Goal: Task Accomplishment & Management: Complete application form

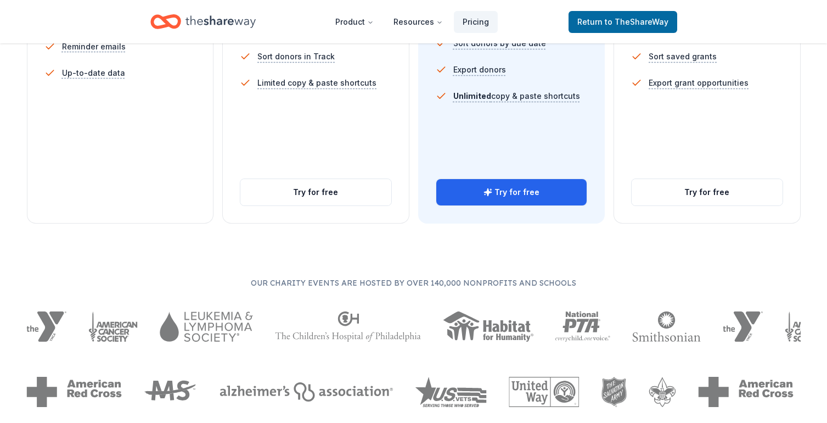
scroll to position [465, 0]
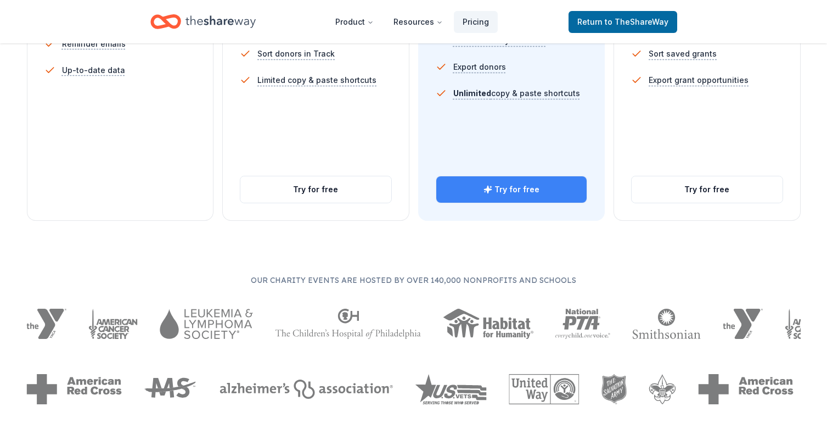
click at [525, 186] on button "Try for free" at bounding box center [511, 189] width 151 height 26
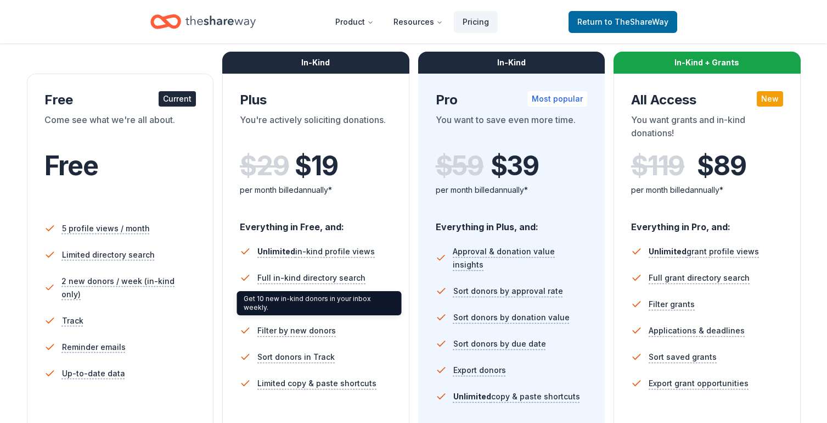
scroll to position [65, 0]
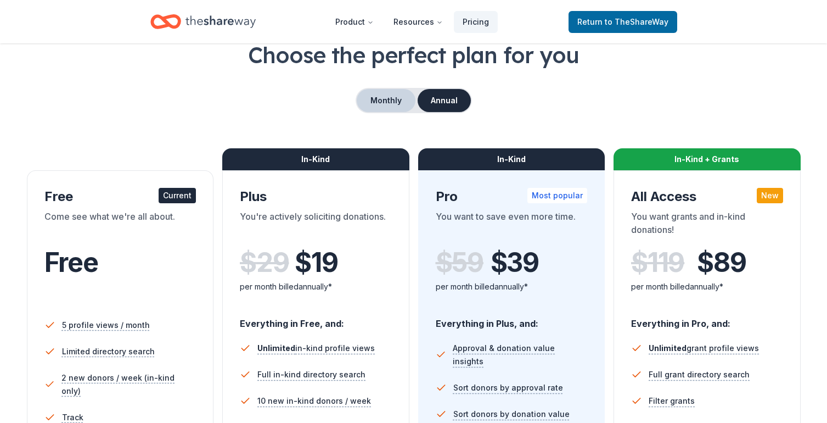
click at [398, 102] on button "Monthly" at bounding box center [386, 100] width 59 height 23
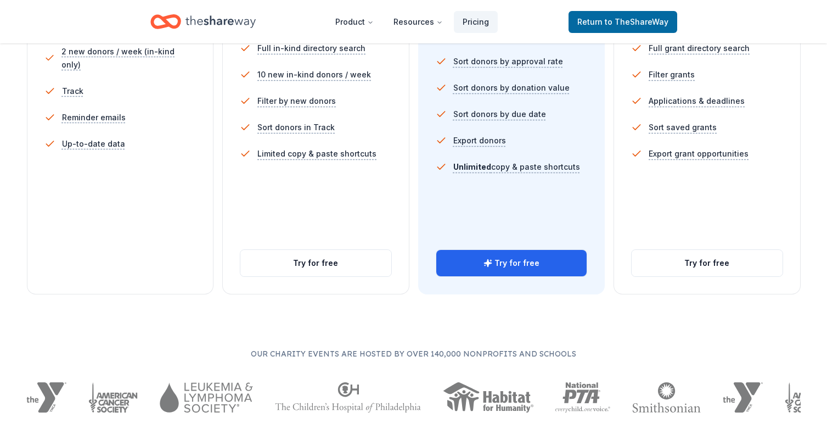
scroll to position [393, 0]
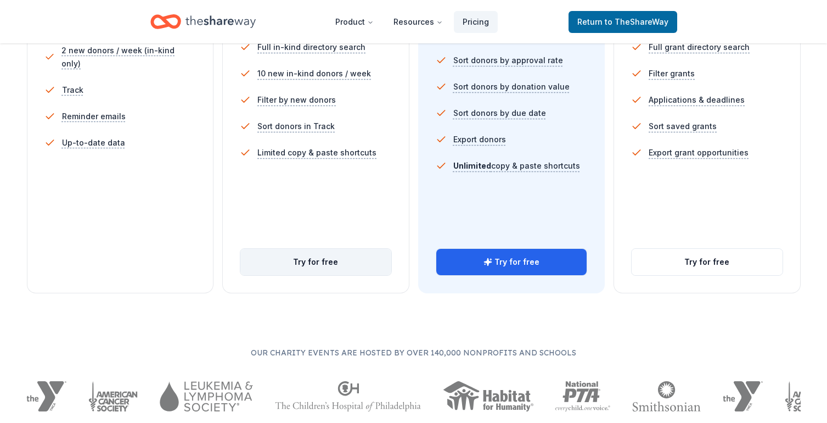
click at [307, 260] on button "Try for free" at bounding box center [315, 262] width 151 height 26
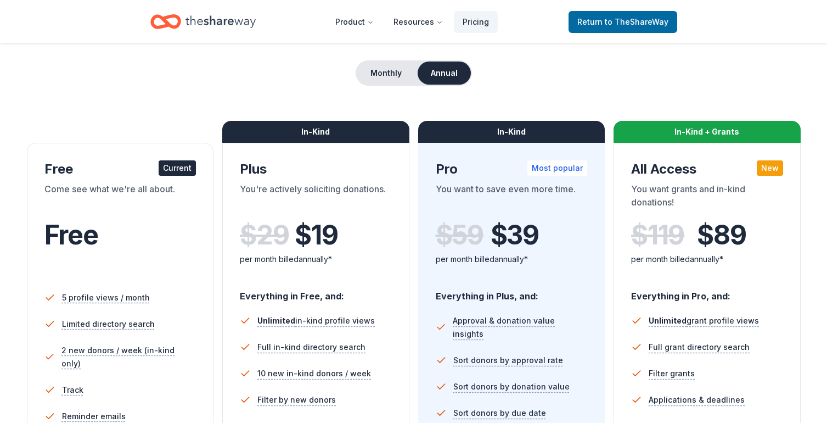
scroll to position [82, 0]
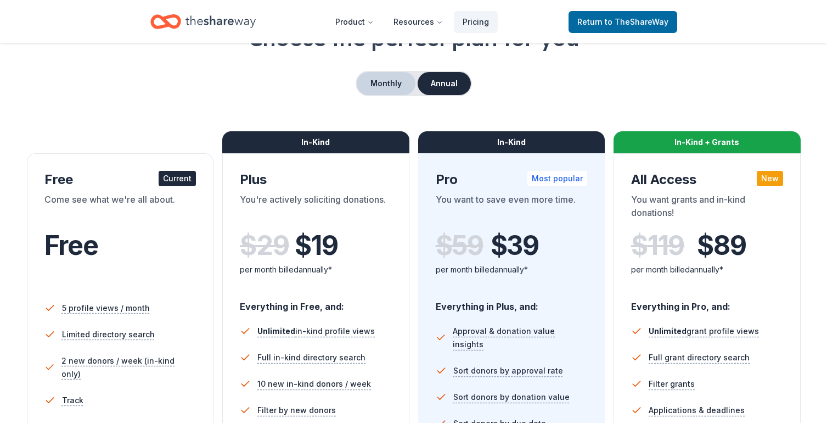
click at [393, 91] on button "Monthly" at bounding box center [386, 83] width 59 height 23
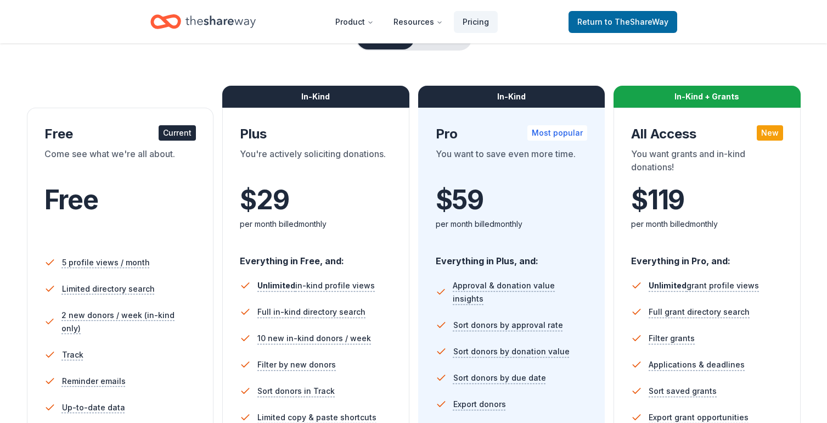
scroll to position [126, 0]
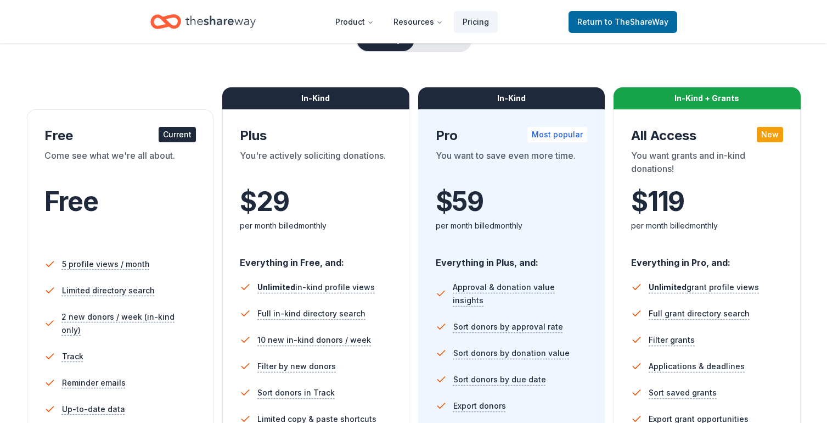
click at [512, 98] on div "In-Kind" at bounding box center [511, 98] width 187 height 22
click at [318, 121] on div "In-Kind Plus You're actively soliciting donations. $ 29 $ per month billed mont…" at bounding box center [315, 334] width 187 height 450
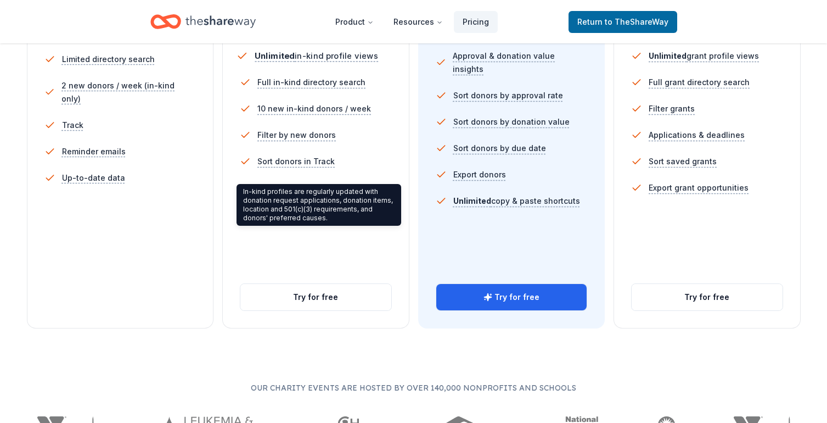
scroll to position [367, 0]
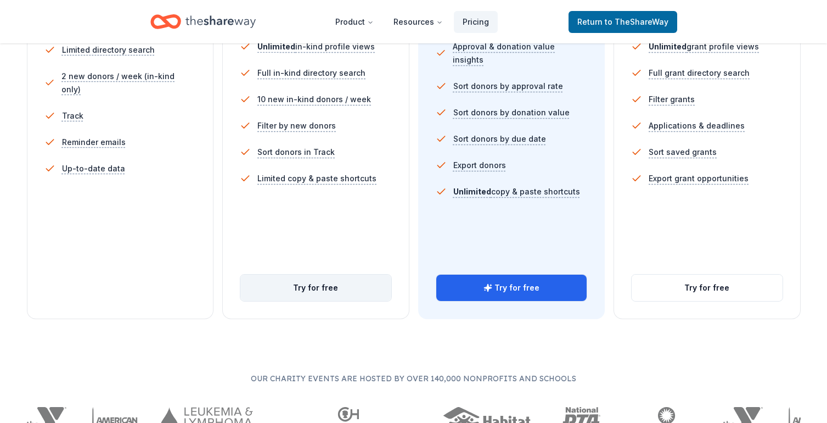
click at [322, 288] on button "Try for free" at bounding box center [315, 288] width 151 height 26
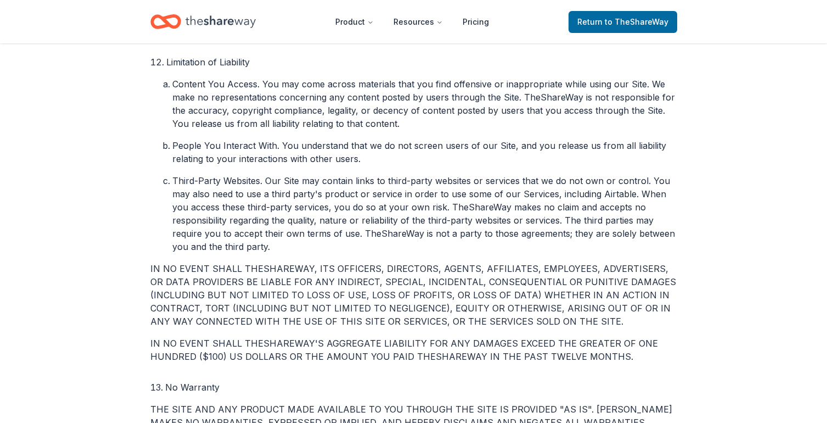
scroll to position [2185, 0]
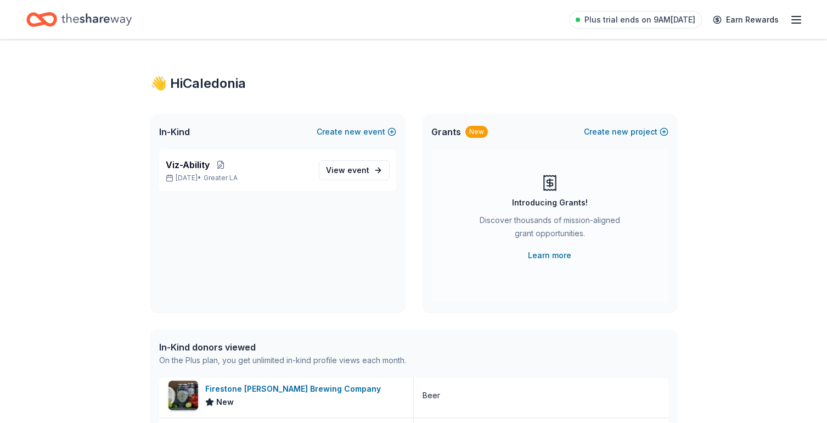
click at [104, 16] on icon "Home" at bounding box center [96, 19] width 70 height 23
click at [335, 163] on link "View event" at bounding box center [354, 170] width 71 height 20
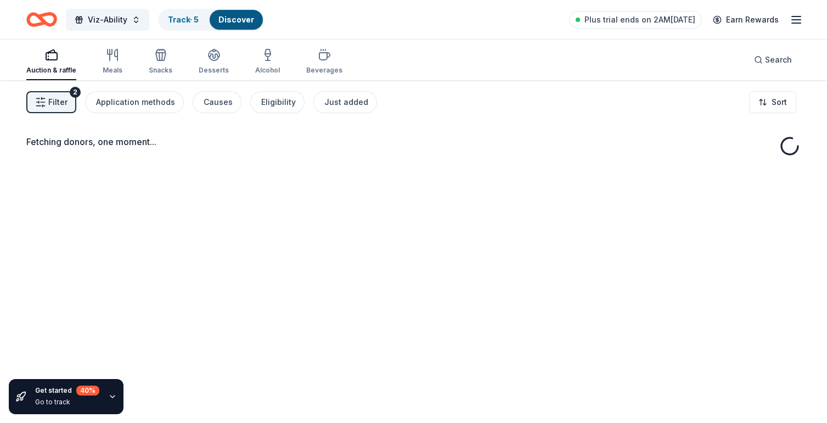
click at [47, 108] on button "Filter 2" at bounding box center [51, 102] width 50 height 22
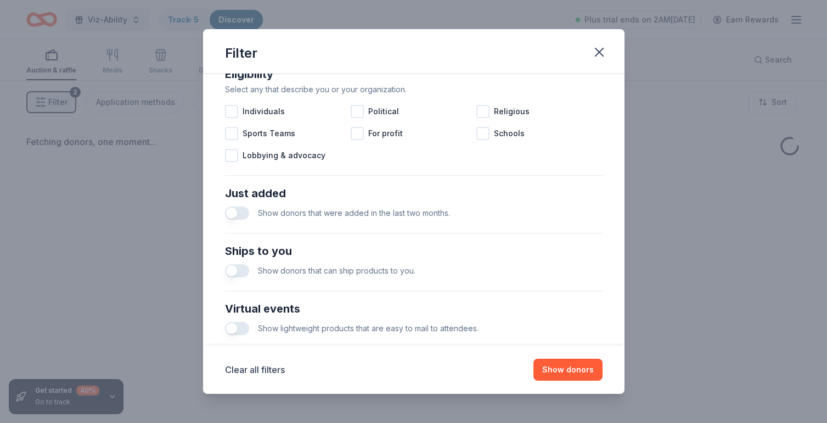
scroll to position [452, 0]
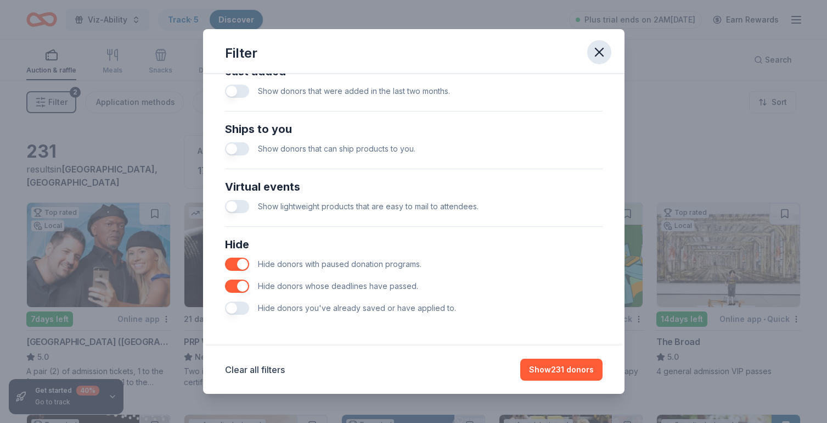
click at [602, 51] on icon "button" at bounding box center [599, 51] width 15 height 15
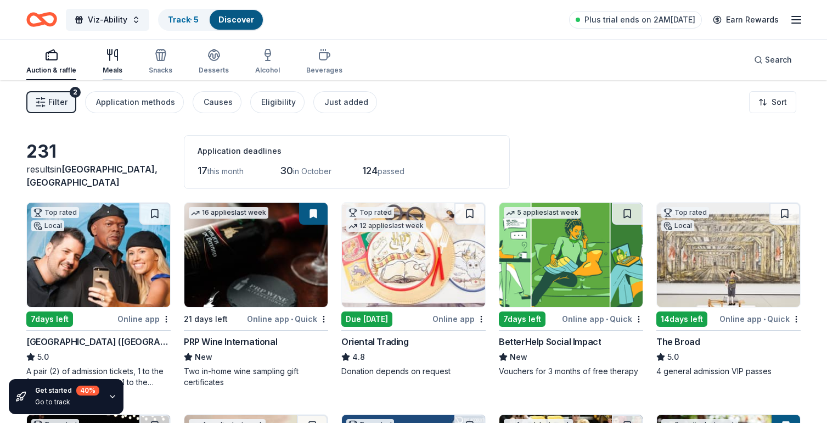
click at [120, 64] on div "Meals" at bounding box center [113, 61] width 20 height 26
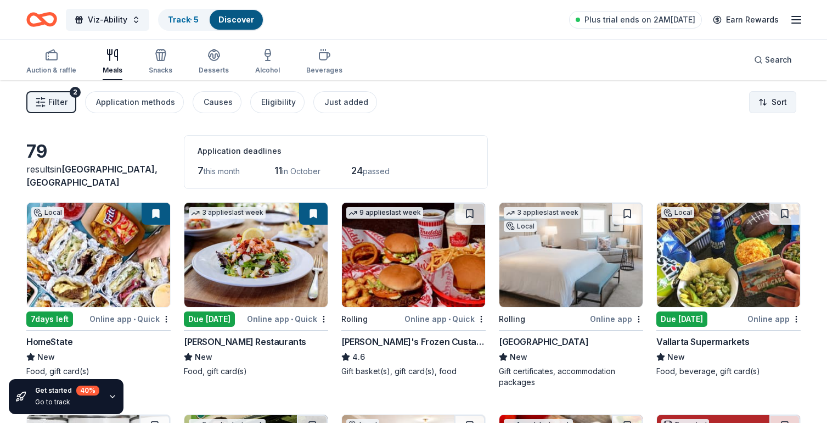
click at [774, 102] on html "Viz-Ability Track · 5 Discover Plus trial ends on 2AM[DATE] Earn Rewards Auctio…" at bounding box center [413, 211] width 827 height 423
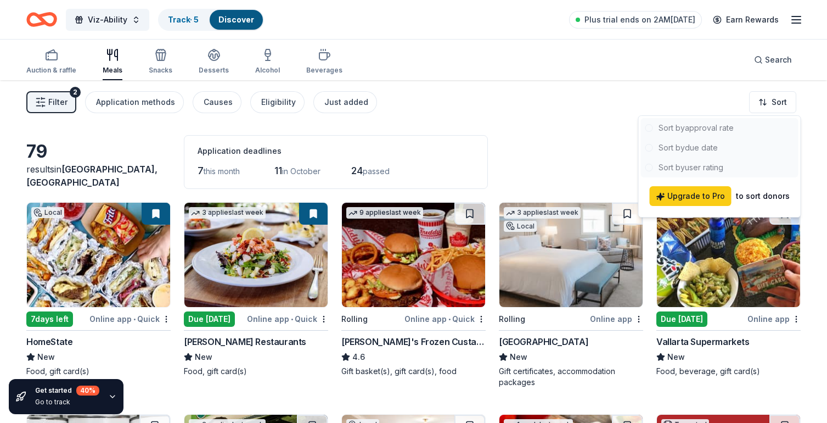
click at [670, 91] on html "Viz-Ability Track · 5 Discover Plus trial ends on 2AM, 10/1 Earn Rewards Auctio…" at bounding box center [413, 211] width 827 height 423
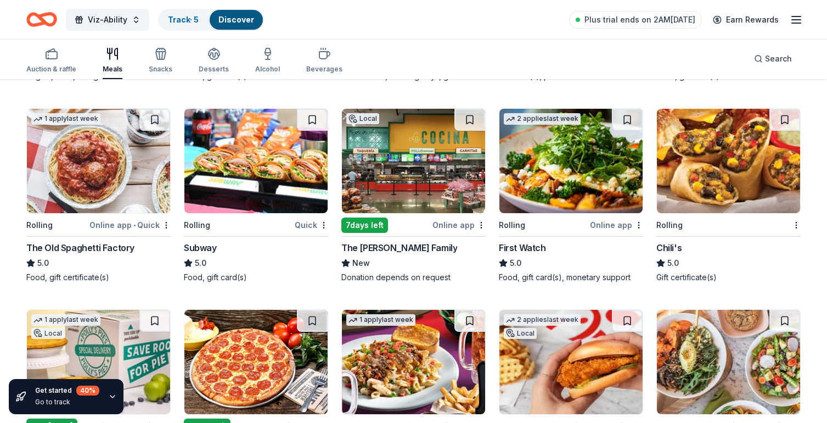
scroll to position [932, 0]
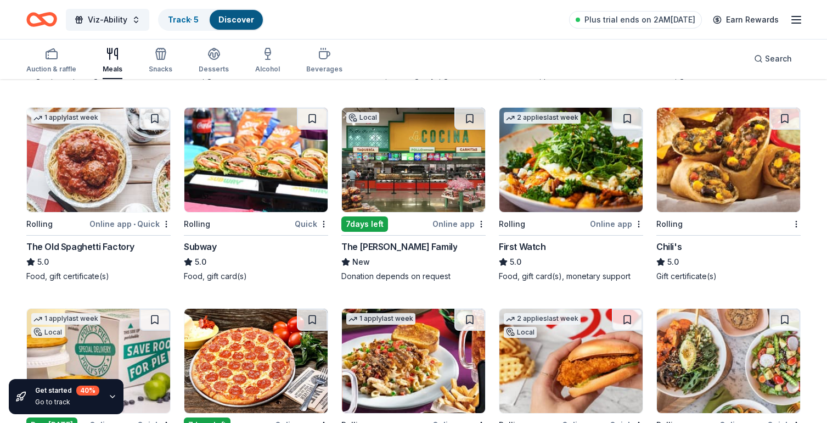
click at [111, 396] on icon "button" at bounding box center [112, 396] width 4 height 2
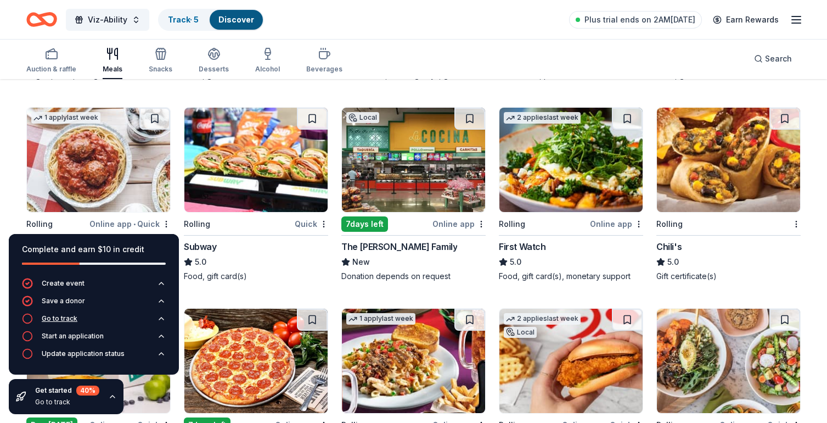
click at [118, 318] on button "Go to track" at bounding box center [94, 322] width 144 height 18
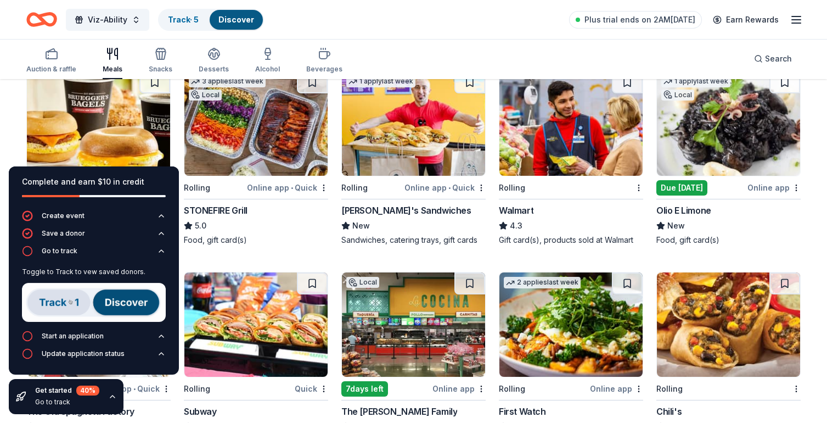
scroll to position [766, 0]
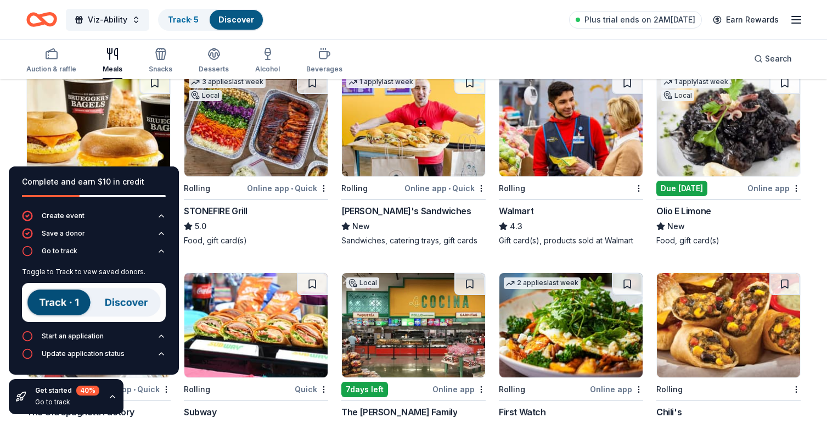
click at [57, 297] on img at bounding box center [94, 302] width 144 height 39
click at [29, 246] on circle "button" at bounding box center [27, 250] width 9 height 9
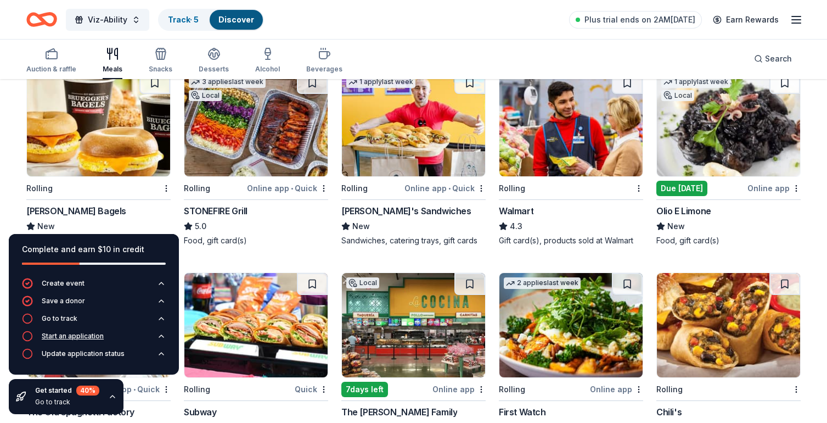
click at [43, 336] on div "Start an application" at bounding box center [73, 336] width 62 height 9
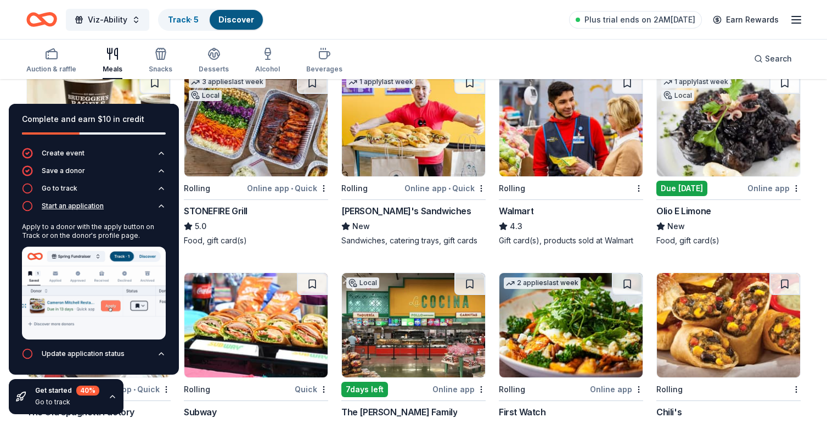
click at [69, 209] on div "Start an application" at bounding box center [73, 205] width 62 height 9
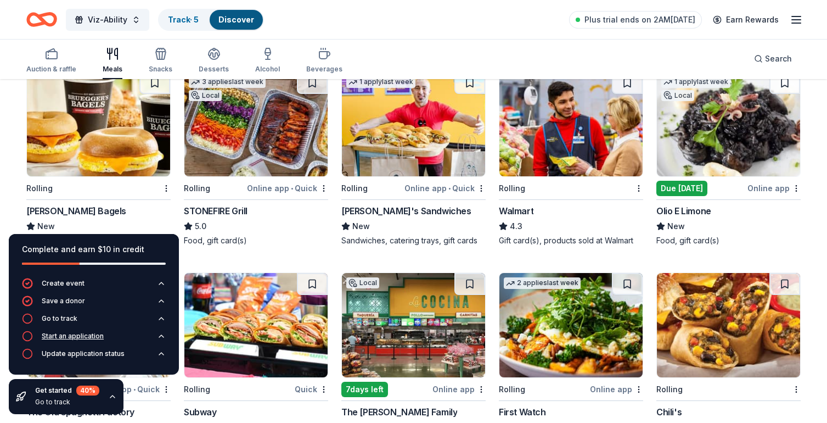
click at [58, 346] on button "Start an application" at bounding box center [94, 340] width 144 height 18
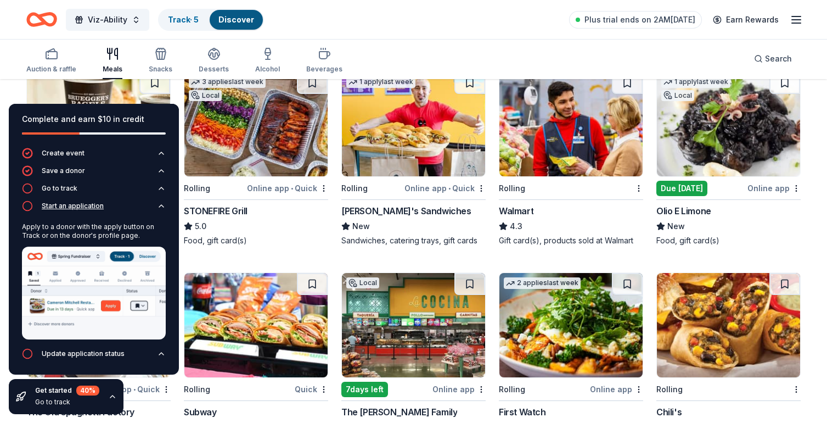
click at [92, 203] on div "Start an application" at bounding box center [73, 205] width 62 height 9
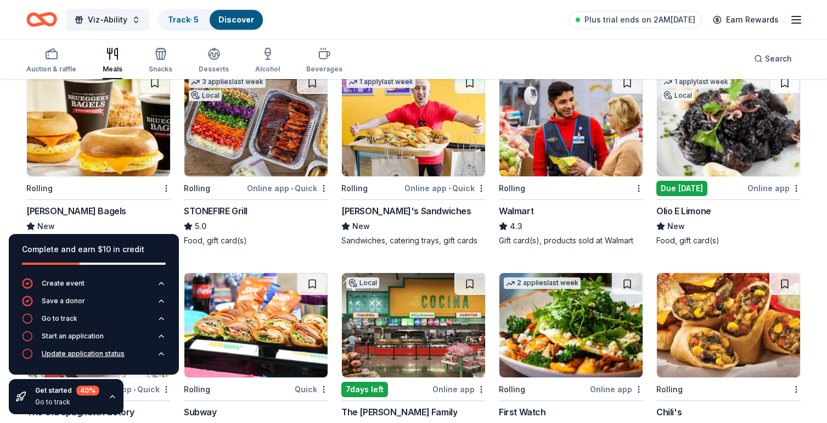
click at [86, 359] on div "Update application status" at bounding box center [73, 353] width 103 height 11
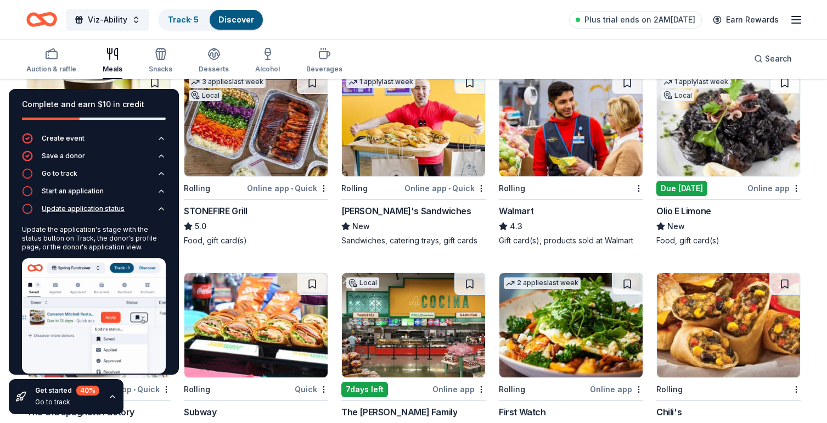
click at [94, 209] on div "Update application status" at bounding box center [83, 208] width 83 height 9
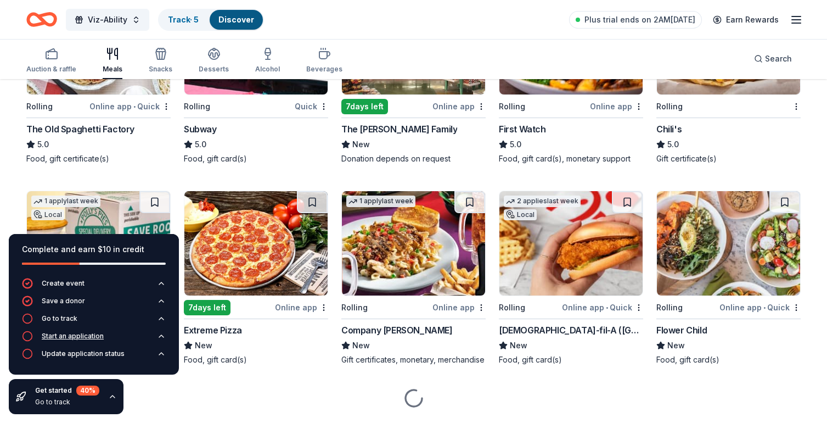
scroll to position [1056, 0]
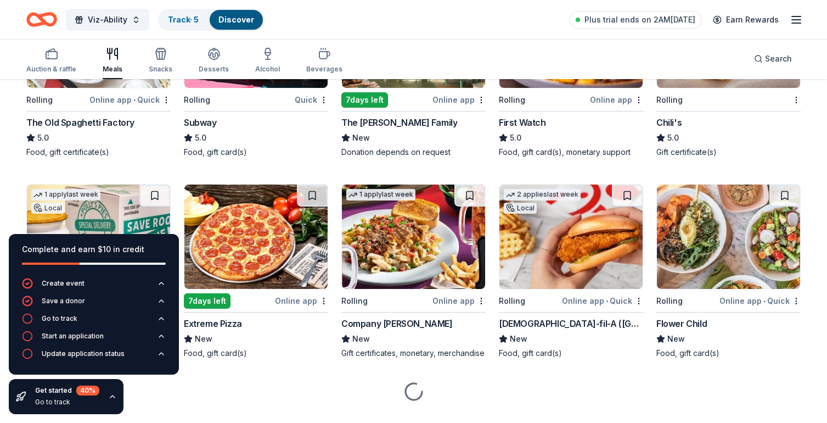
click at [111, 396] on icon "button" at bounding box center [112, 396] width 9 height 9
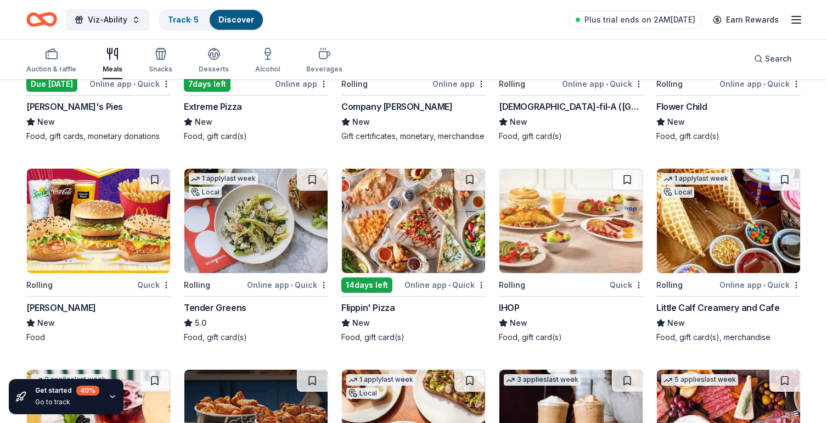
scroll to position [1283, 0]
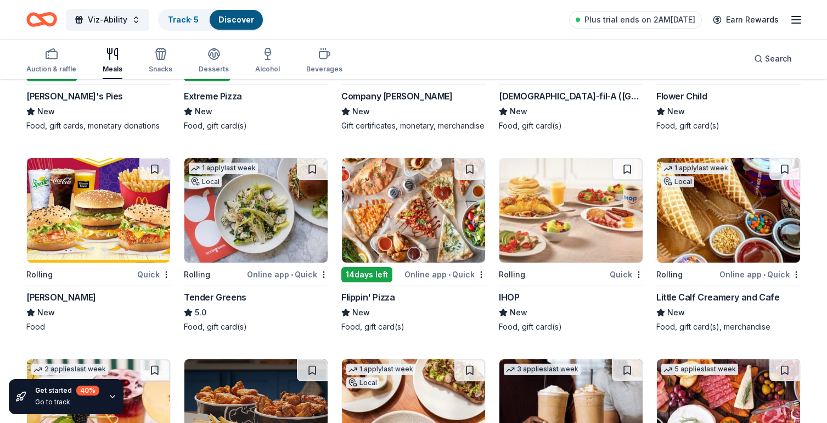
click at [794, 18] on icon "button" at bounding box center [796, 19] width 13 height 13
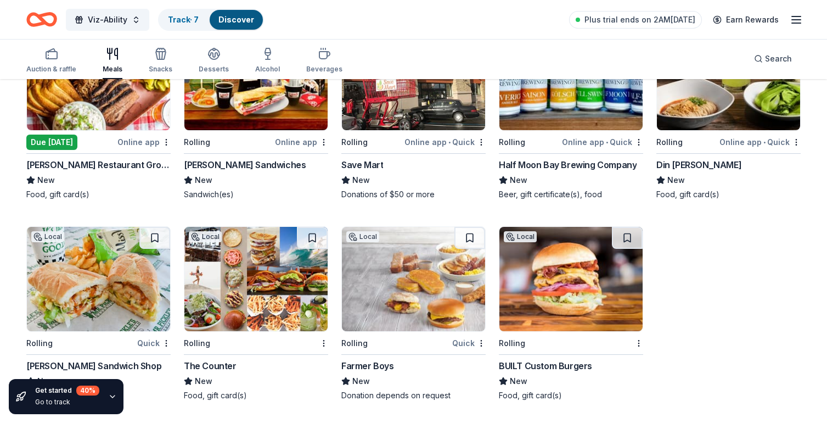
scroll to position [0, 0]
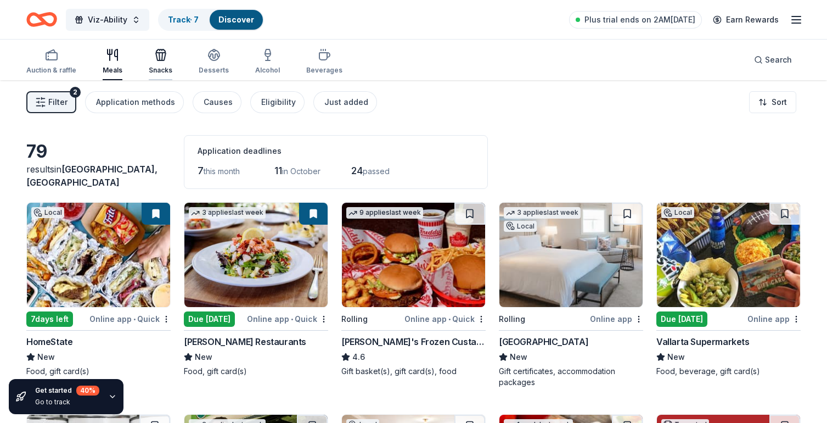
click at [170, 54] on div "button" at bounding box center [161, 54] width 24 height 13
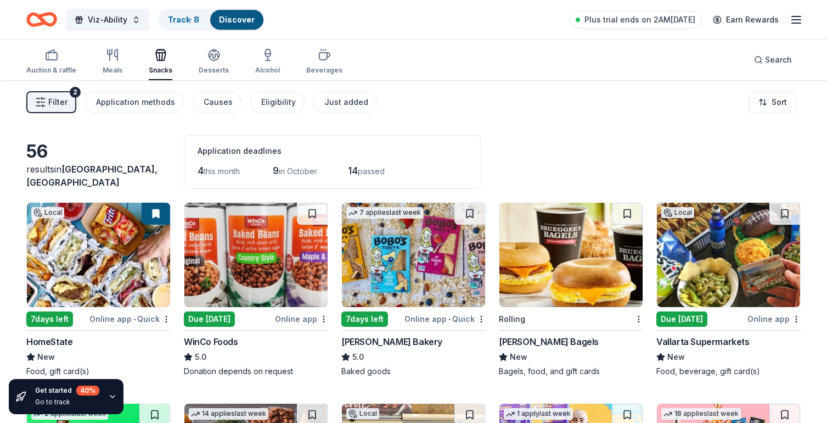
click at [55, 102] on span "Filter" at bounding box center [57, 102] width 19 height 13
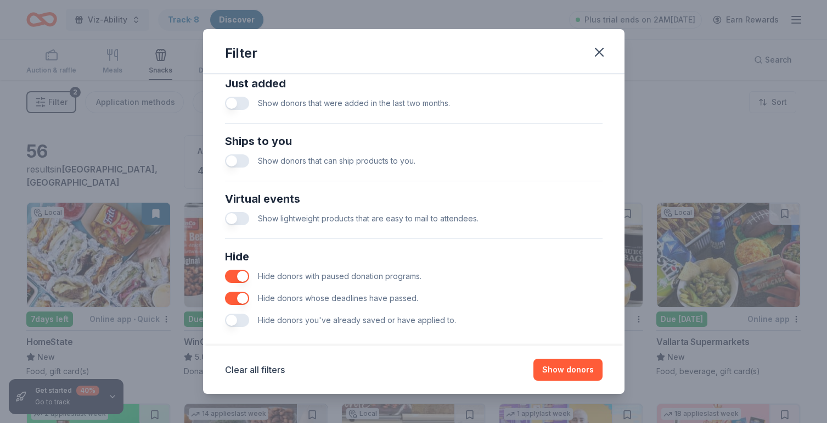
scroll to position [452, 0]
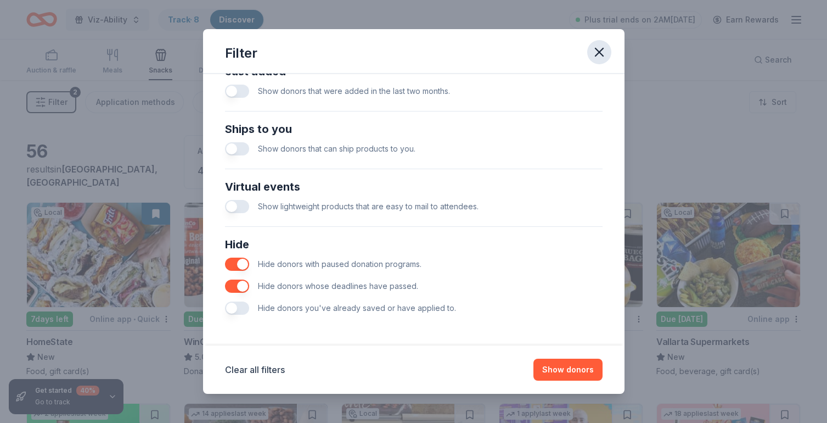
click at [592, 56] on icon "button" at bounding box center [599, 51] width 15 height 15
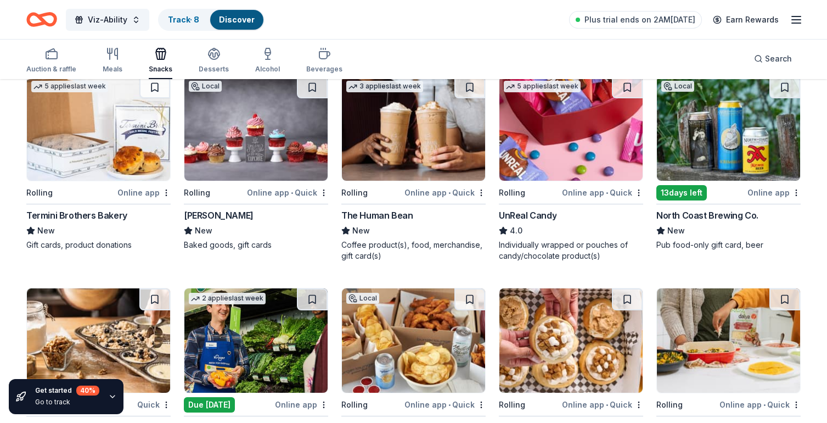
scroll to position [0, 0]
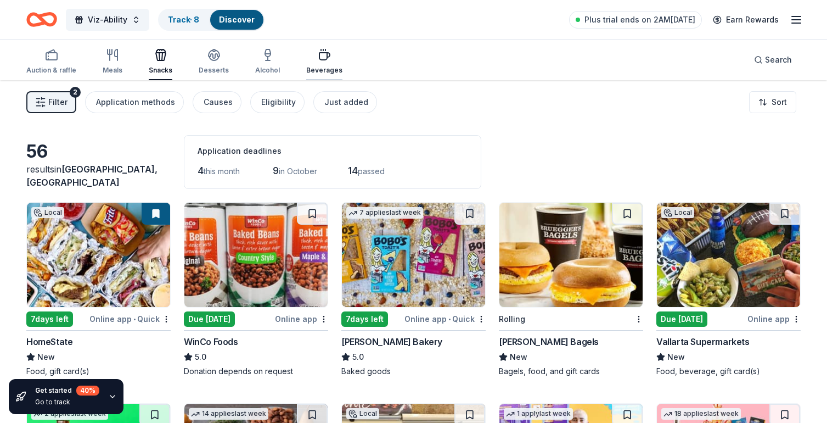
click at [318, 62] on div "Beverages" at bounding box center [324, 61] width 36 height 26
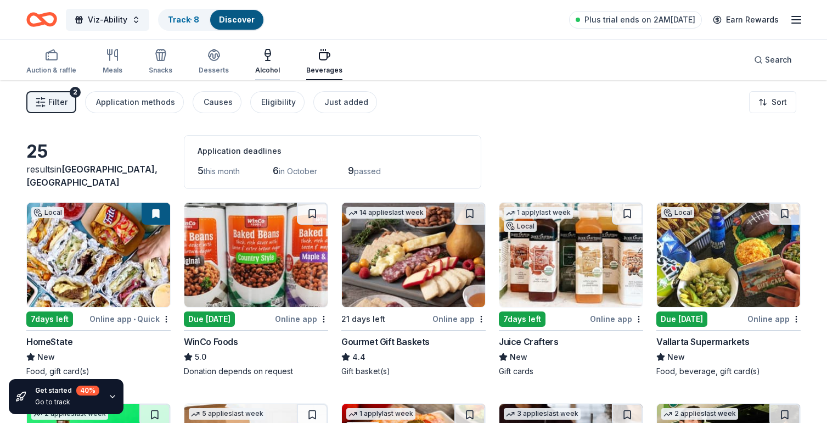
click at [265, 55] on icon "button" at bounding box center [267, 54] width 13 height 13
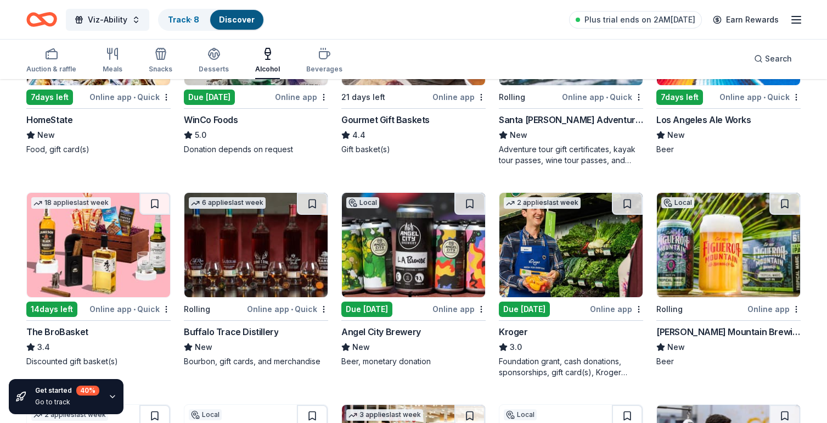
scroll to position [231, 0]
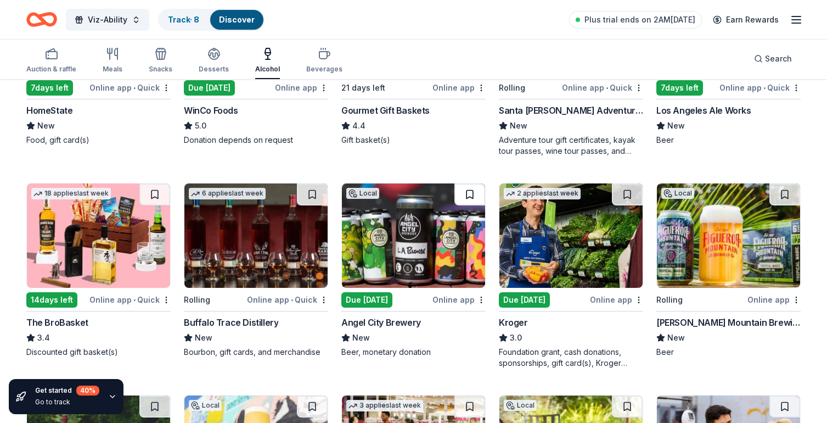
click at [469, 195] on button at bounding box center [470, 194] width 31 height 22
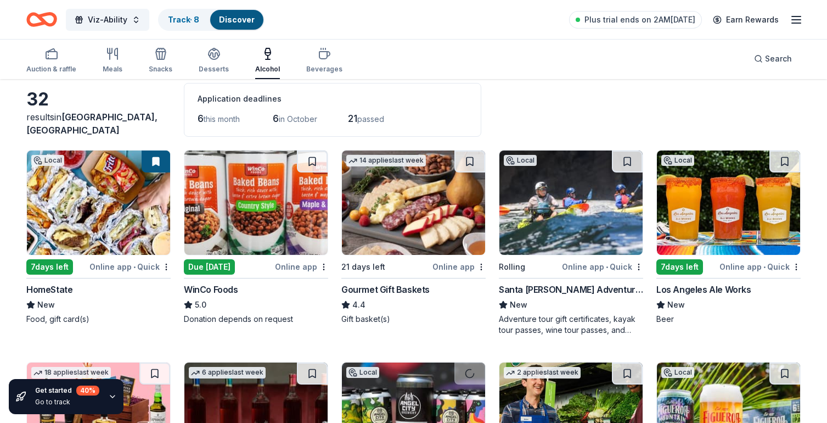
scroll to position [0, 0]
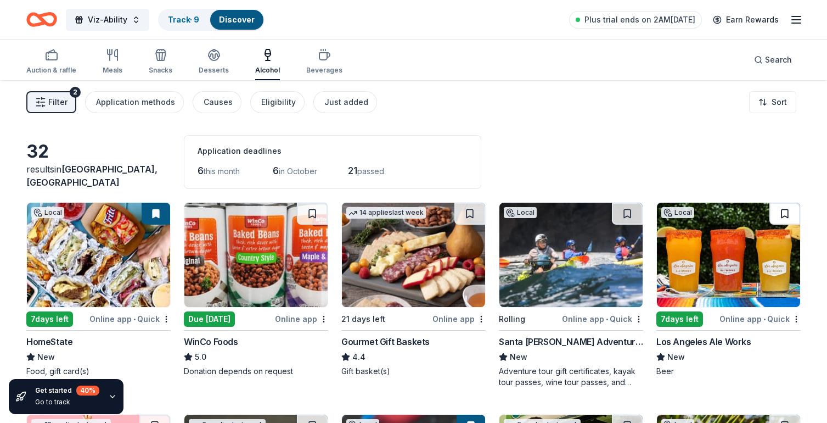
click at [782, 213] on button at bounding box center [785, 214] width 31 height 22
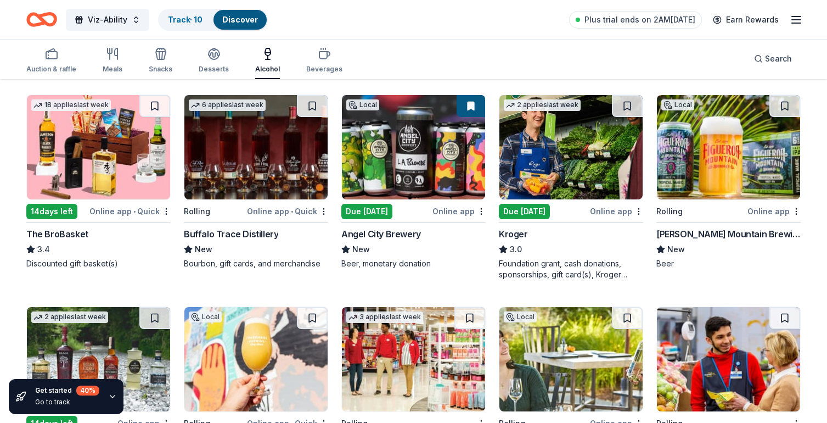
scroll to position [317, 0]
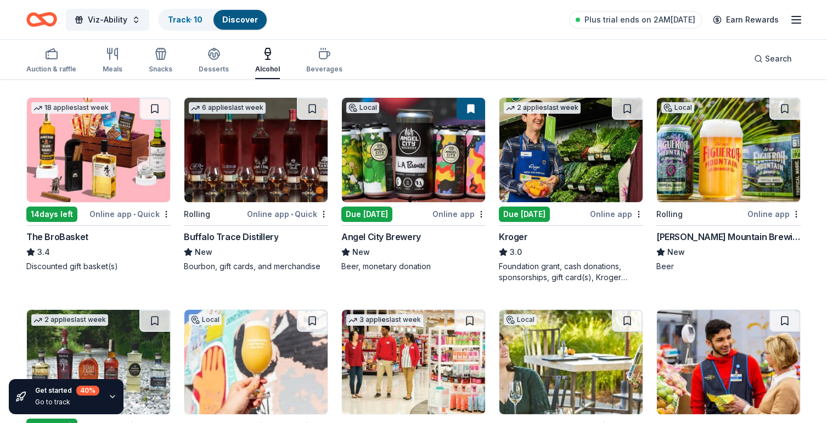
drag, startPoint x: 648, startPoint y: 238, endPoint x: 794, endPoint y: 234, distance: 146.1
click at [794, 234] on div "Local 7 days left Online app • Quick HomeState New Food, gift card(s) Due today…" at bounding box center [413, 295] width 775 height 821
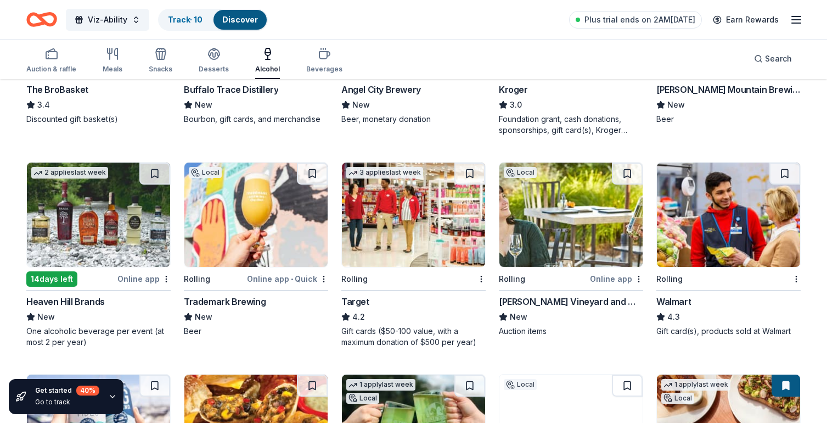
scroll to position [456, 0]
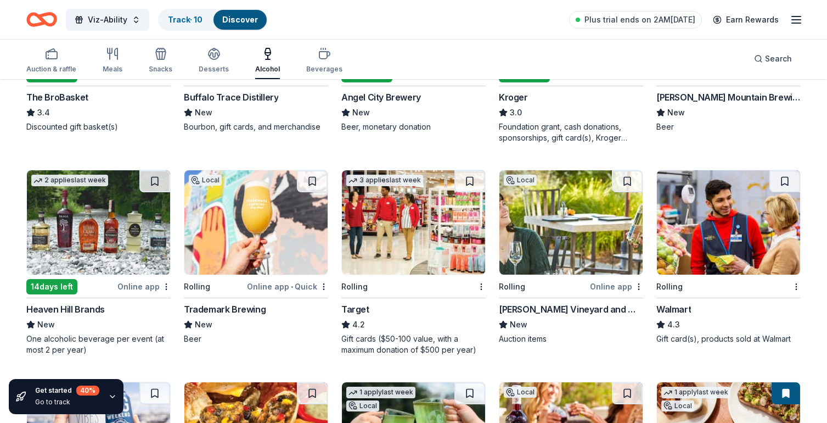
click at [257, 217] on img at bounding box center [255, 222] width 143 height 104
click at [561, 242] on img at bounding box center [571, 222] width 143 height 104
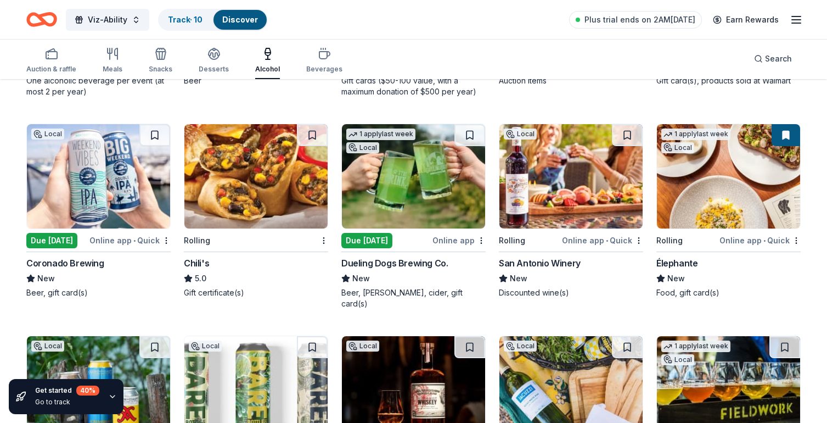
scroll to position [696, 0]
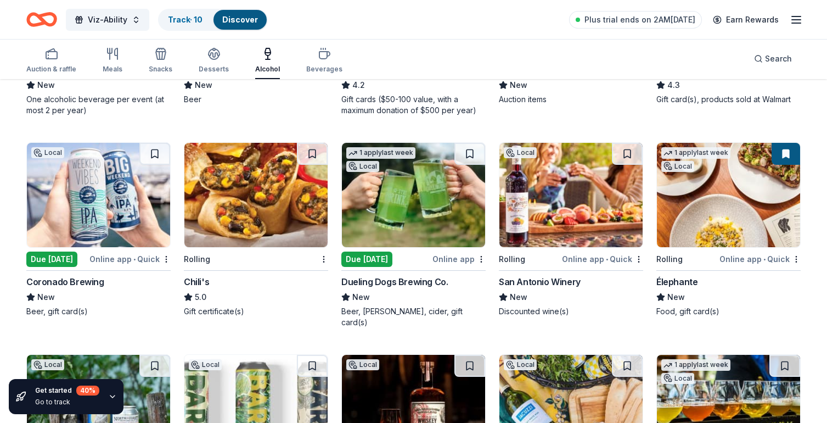
click at [111, 224] on img at bounding box center [98, 195] width 143 height 104
click at [408, 171] on div "1 apply last week Local" at bounding box center [381, 158] width 78 height 31
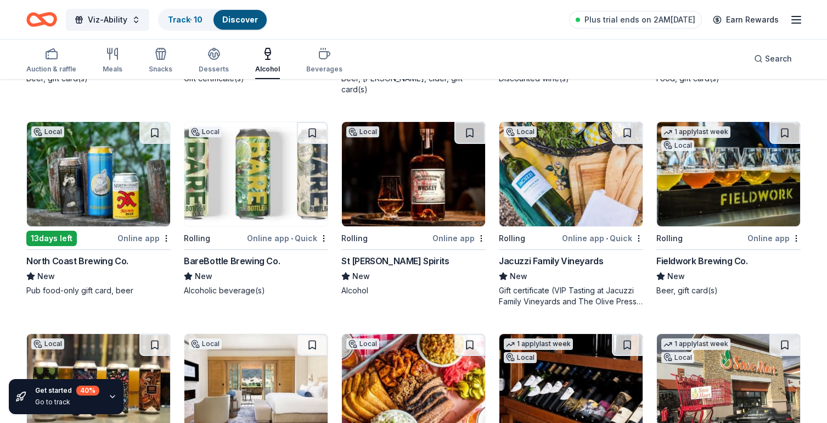
scroll to position [934, 0]
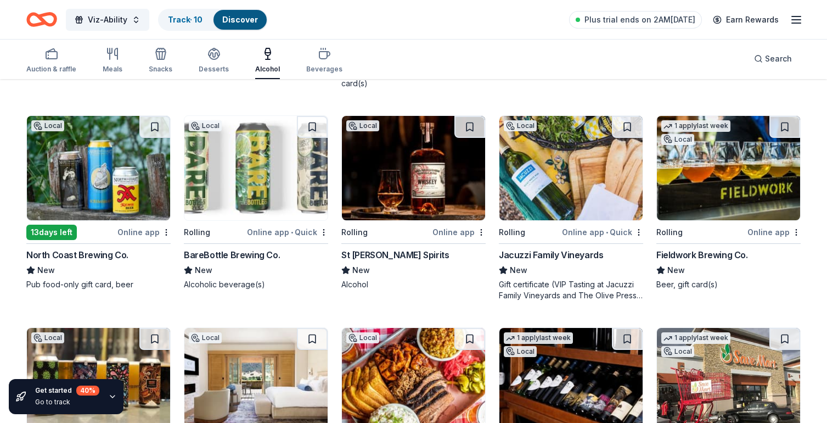
click at [426, 152] on img at bounding box center [413, 168] width 143 height 104
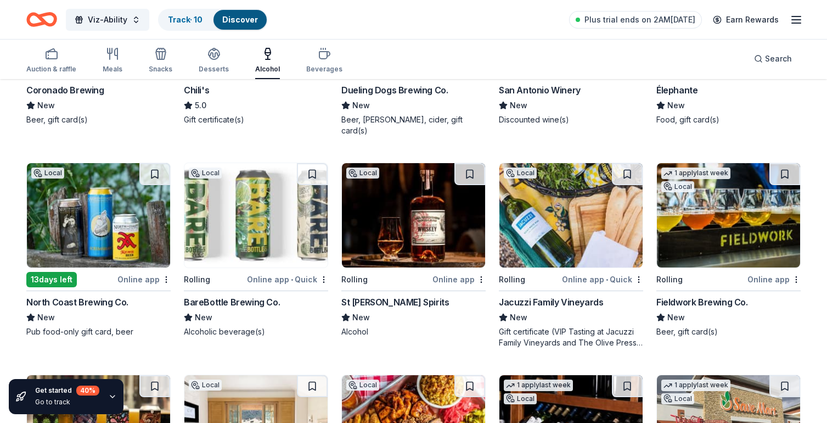
scroll to position [882, 0]
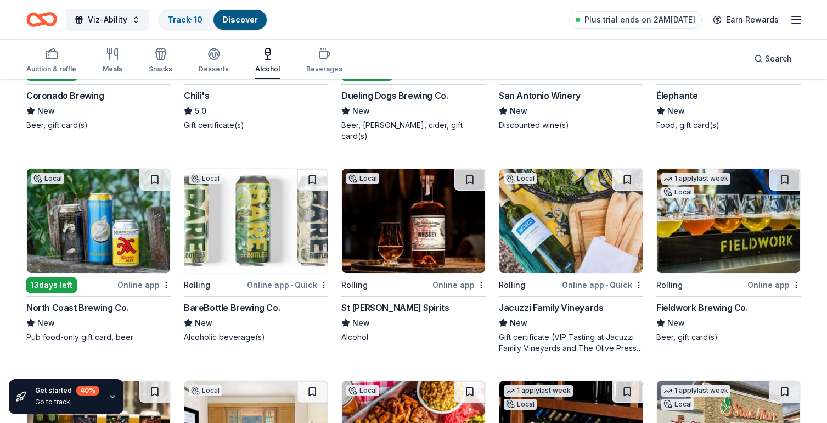
click at [270, 226] on img at bounding box center [255, 221] width 143 height 104
click at [576, 244] on img at bounding box center [571, 221] width 143 height 104
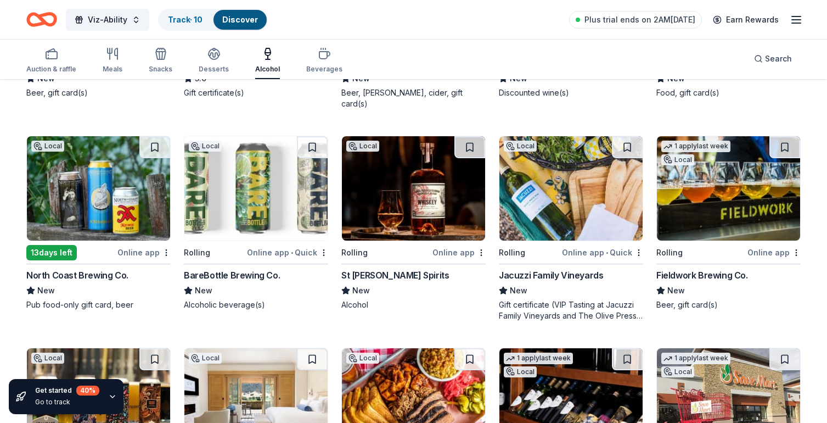
scroll to position [912, 0]
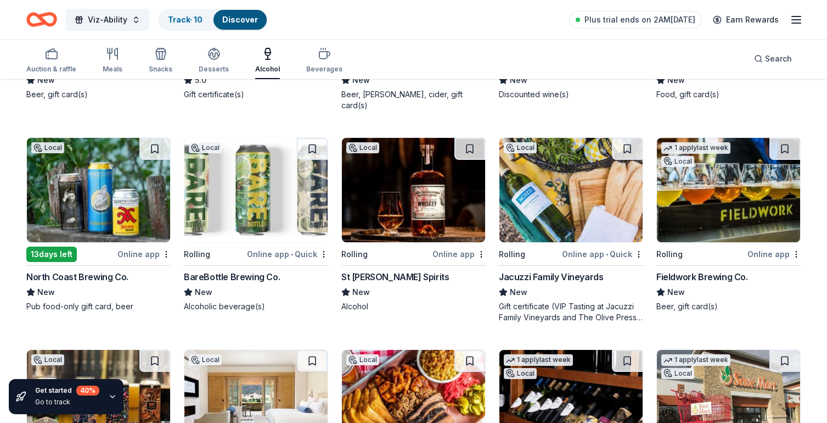
click at [737, 190] on img at bounding box center [728, 190] width 143 height 104
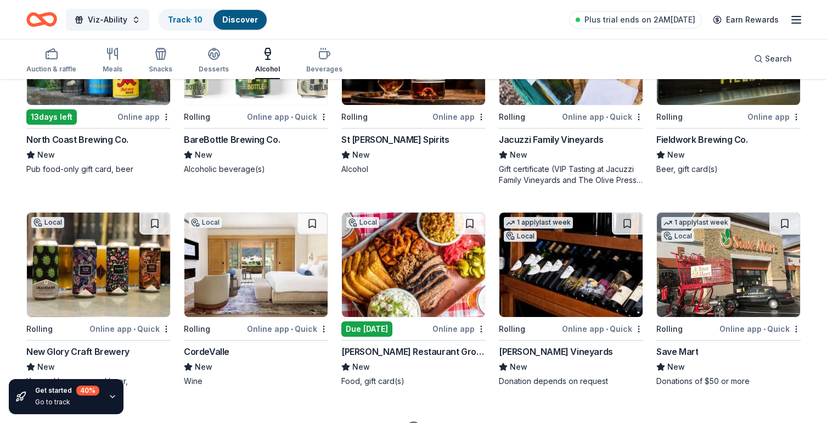
scroll to position [1101, 0]
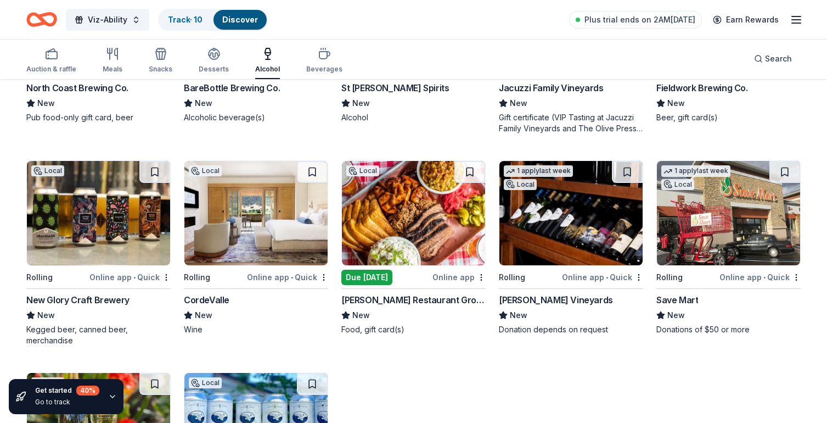
click at [103, 245] on img at bounding box center [98, 213] width 143 height 104
click at [567, 228] on img at bounding box center [571, 213] width 143 height 104
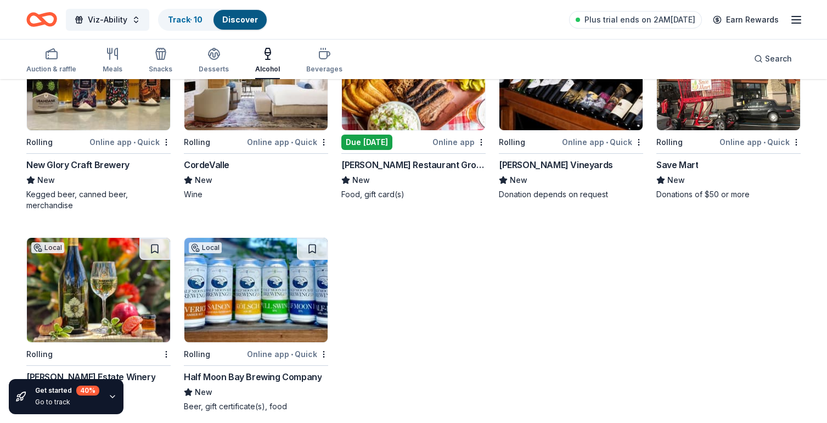
click at [142, 312] on img at bounding box center [98, 290] width 143 height 104
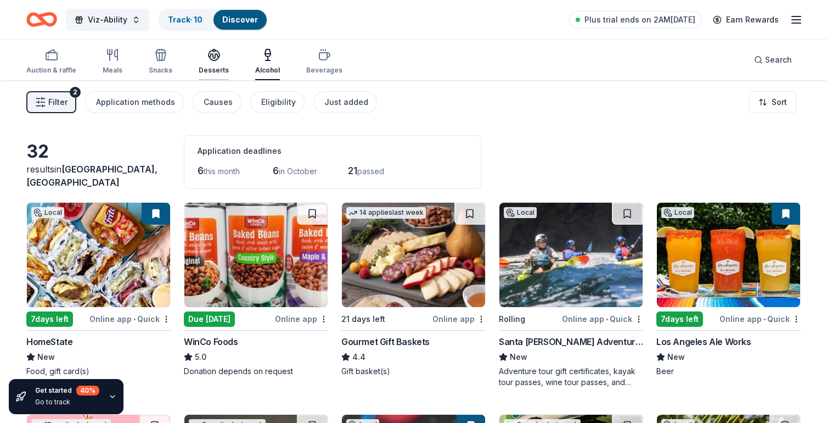
click at [222, 59] on div "button" at bounding box center [214, 54] width 30 height 13
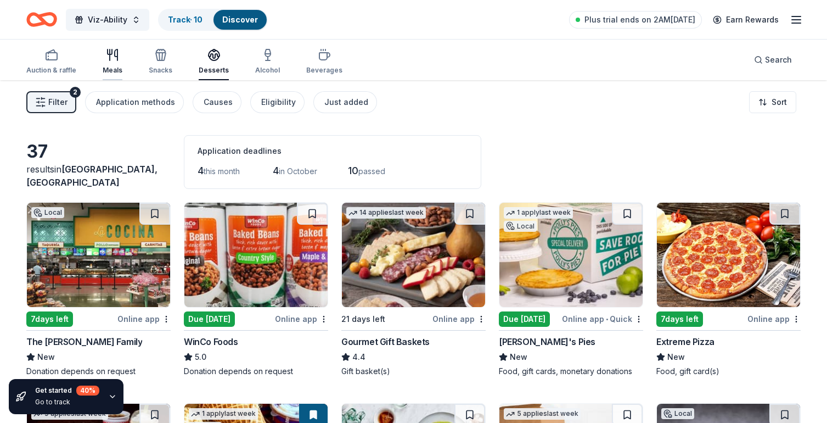
click at [114, 62] on div "Meals" at bounding box center [113, 61] width 20 height 26
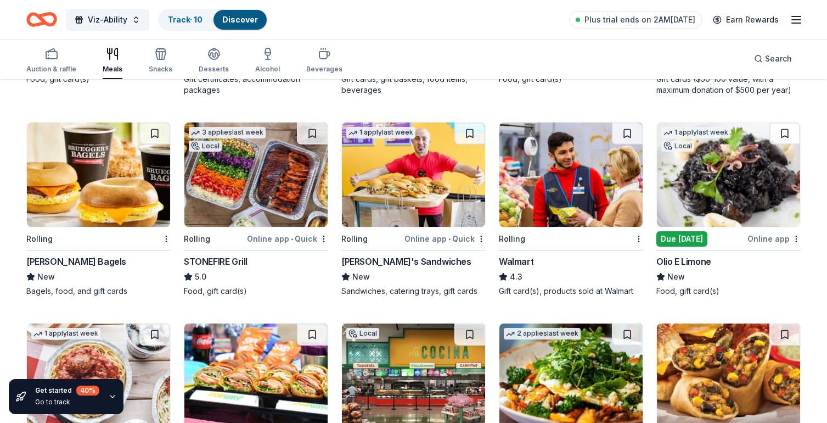
scroll to position [718, 0]
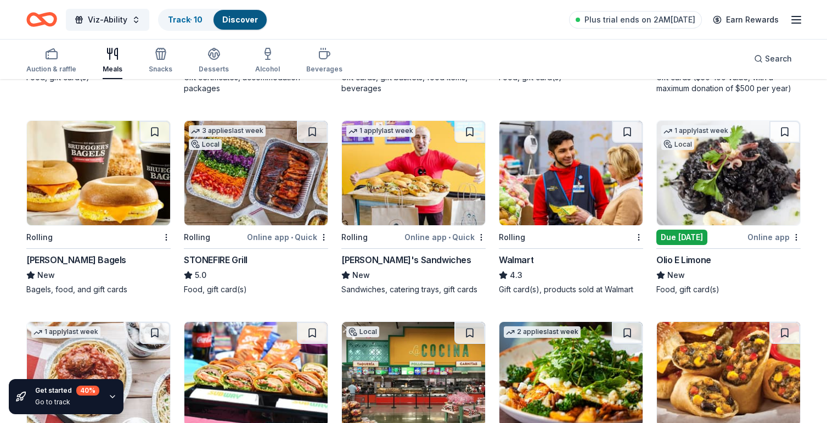
click at [726, 153] on img at bounding box center [728, 173] width 143 height 104
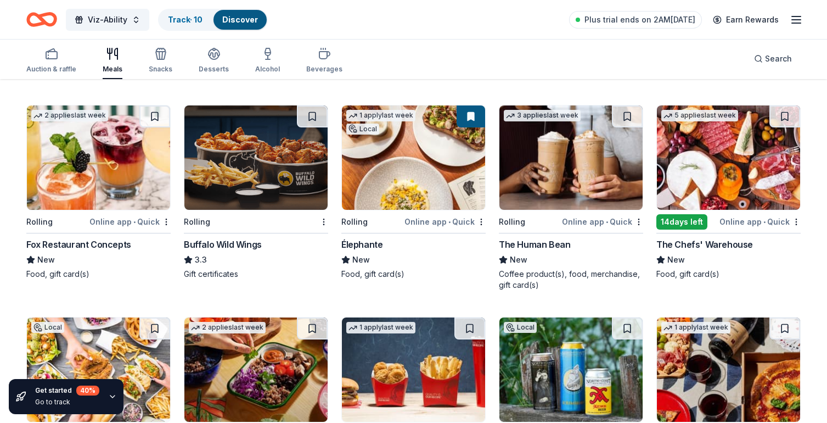
scroll to position [1549, 0]
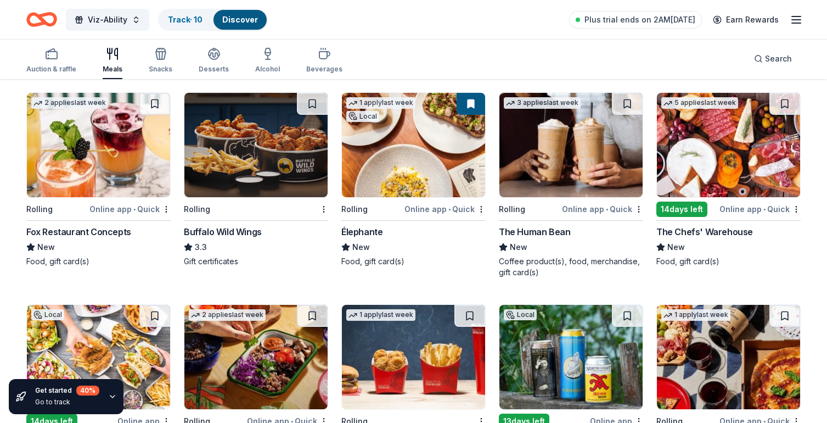
click at [718, 163] on img at bounding box center [728, 145] width 143 height 104
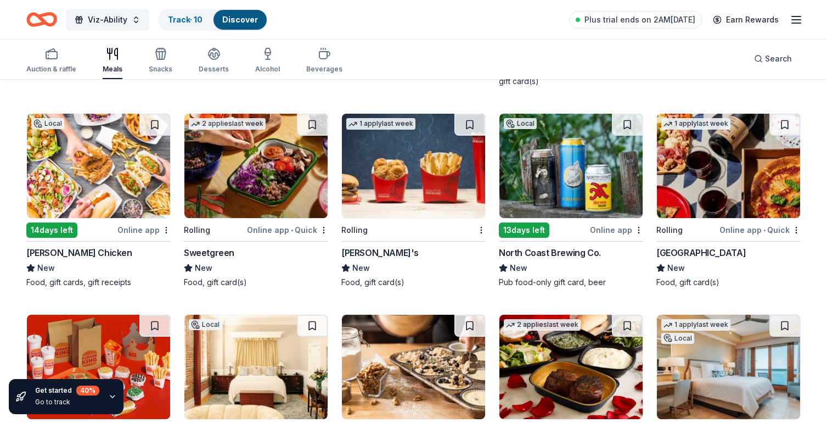
scroll to position [1746, 0]
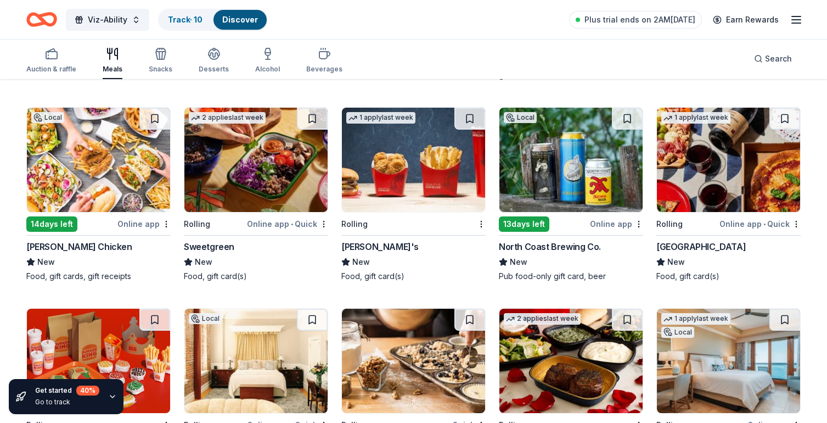
click at [707, 178] on img at bounding box center [728, 160] width 143 height 104
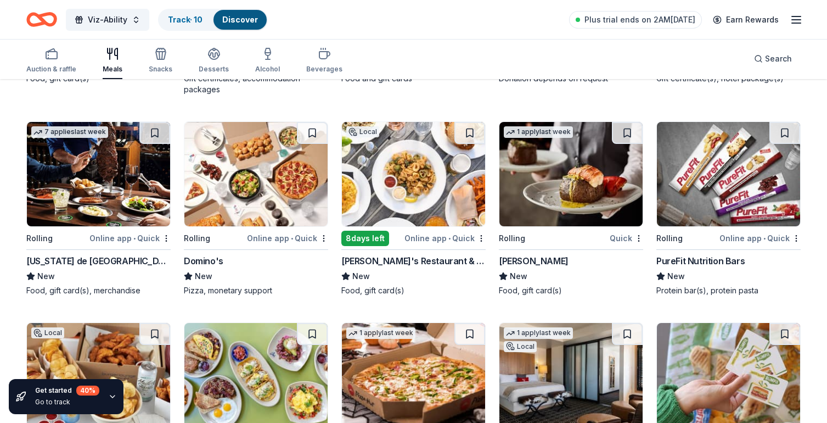
scroll to position [2170, 0]
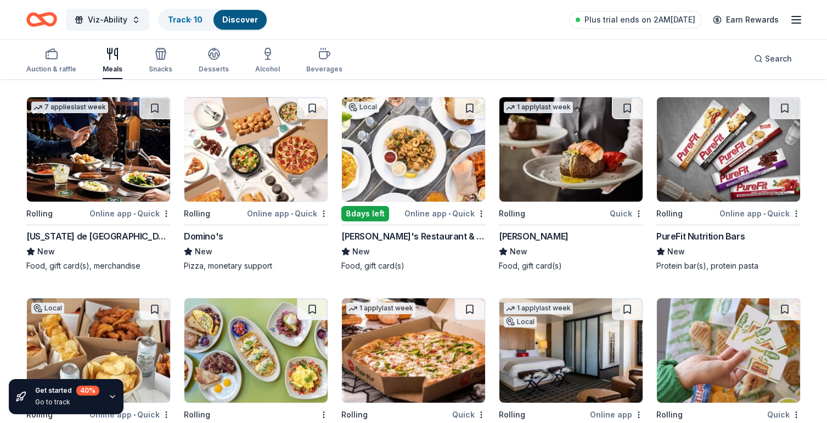
click at [124, 174] on img at bounding box center [98, 149] width 143 height 104
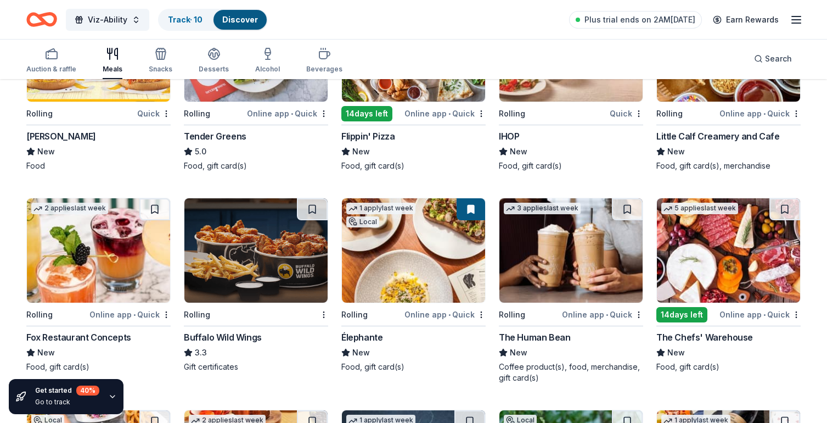
scroll to position [0, 0]
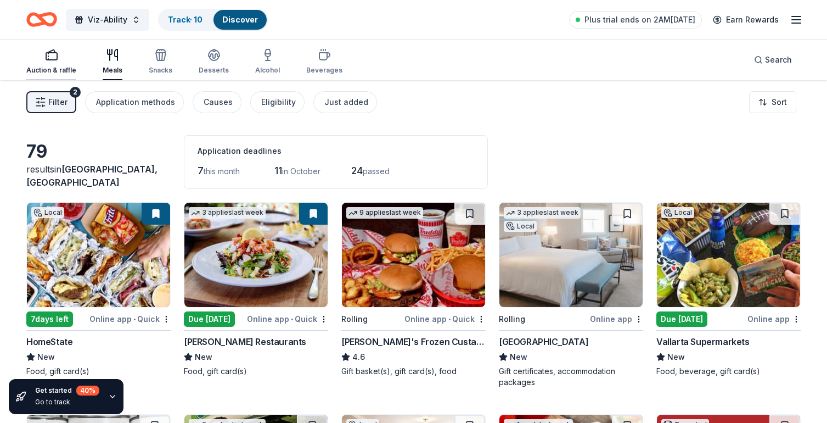
click at [62, 58] on div "button" at bounding box center [51, 54] width 50 height 13
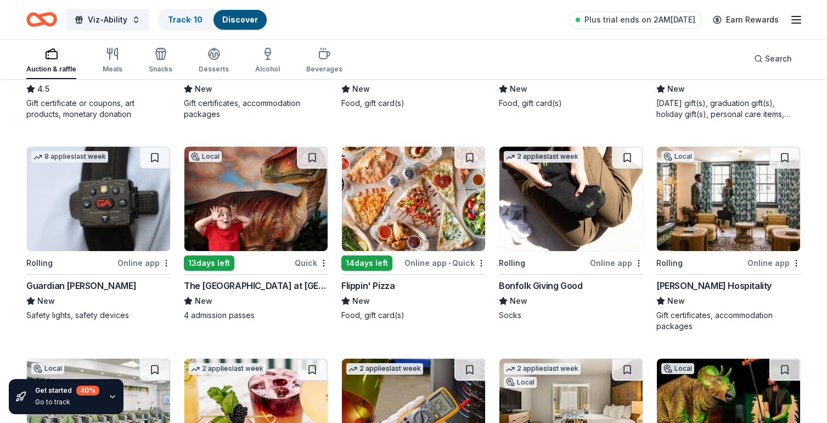
scroll to position [2369, 0]
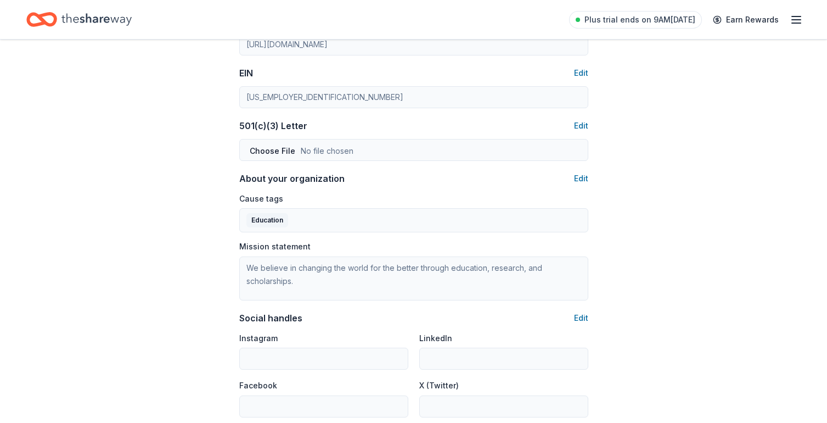
scroll to position [522, 0]
click at [585, 123] on button "Edit" at bounding box center [581, 126] width 14 height 13
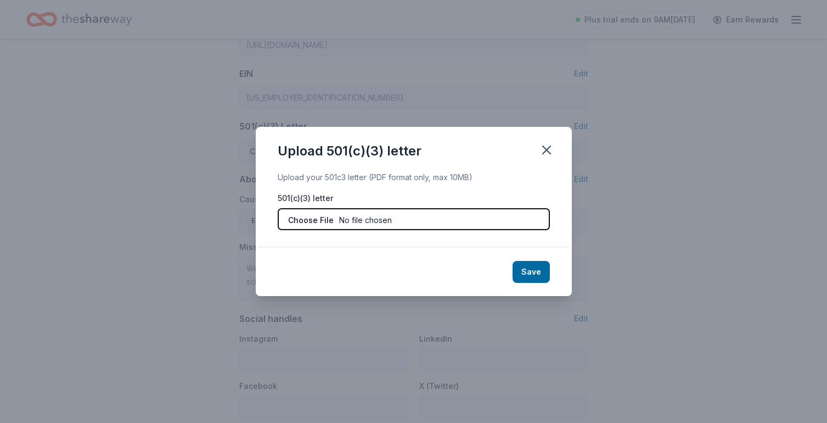
click at [474, 220] on input "file" at bounding box center [414, 219] width 272 height 22
type input "C:\fakepath\501c3 Determination Letter IRS.pdf"
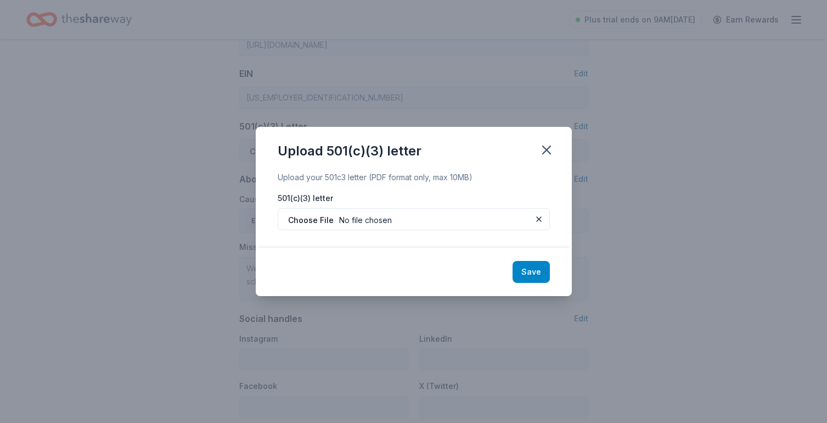
click at [531, 271] on button "Save" at bounding box center [531, 272] width 37 height 22
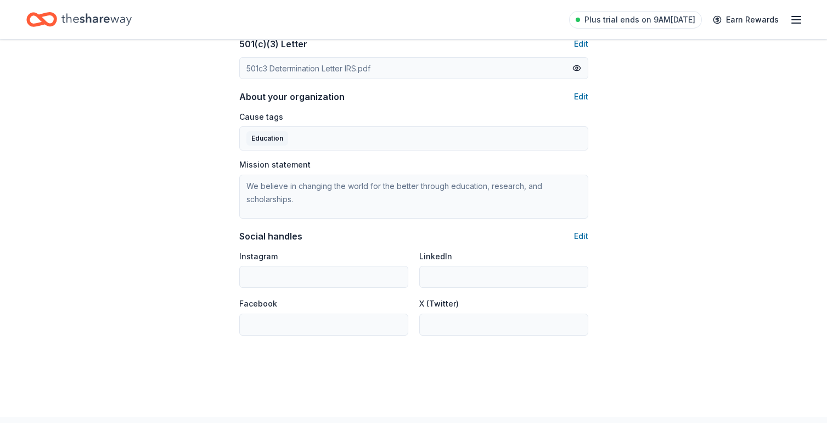
scroll to position [609, 0]
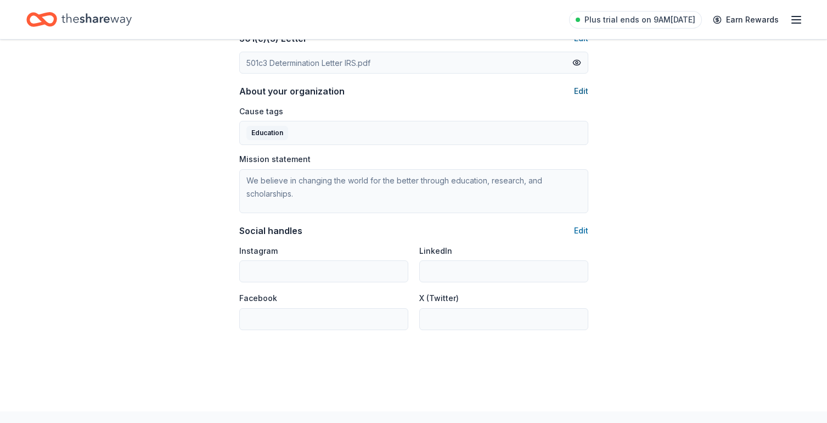
click at [579, 89] on button "Edit" at bounding box center [581, 91] width 14 height 13
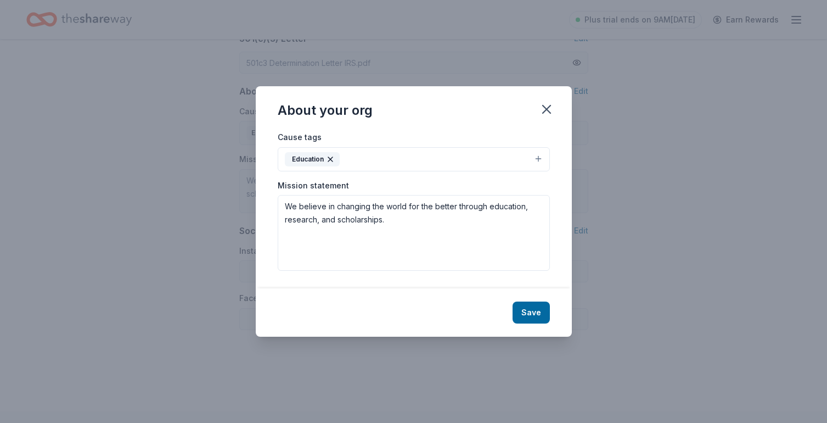
click at [372, 160] on button "Education" at bounding box center [414, 159] width 272 height 24
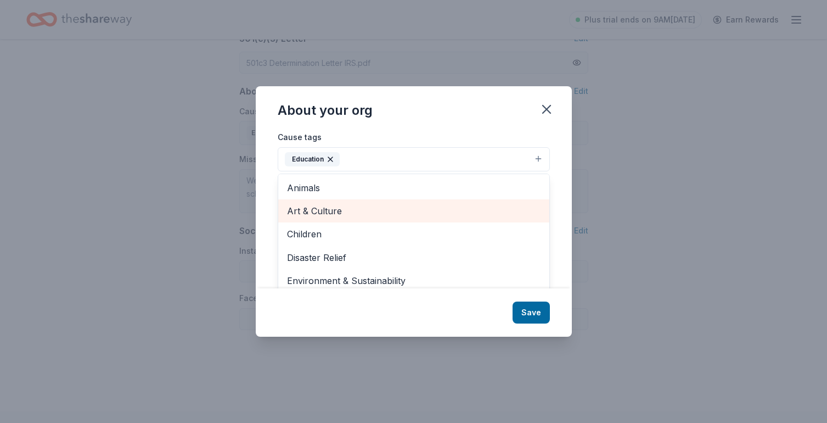
click at [352, 212] on span "Art & Culture" at bounding box center [414, 211] width 254 height 14
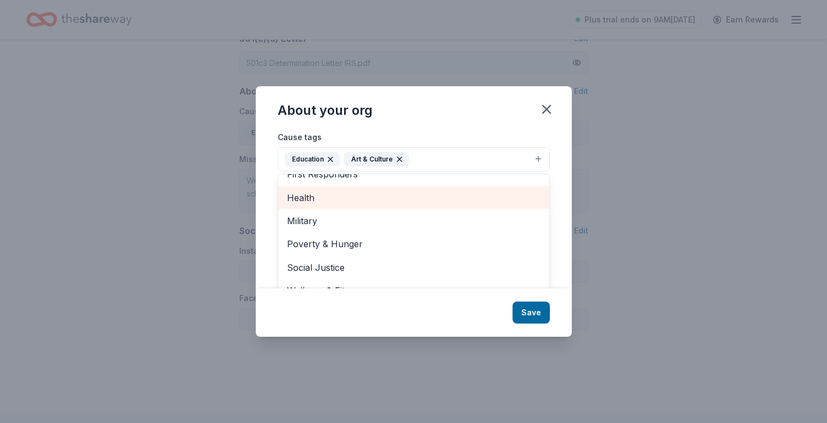
scroll to position [16, 0]
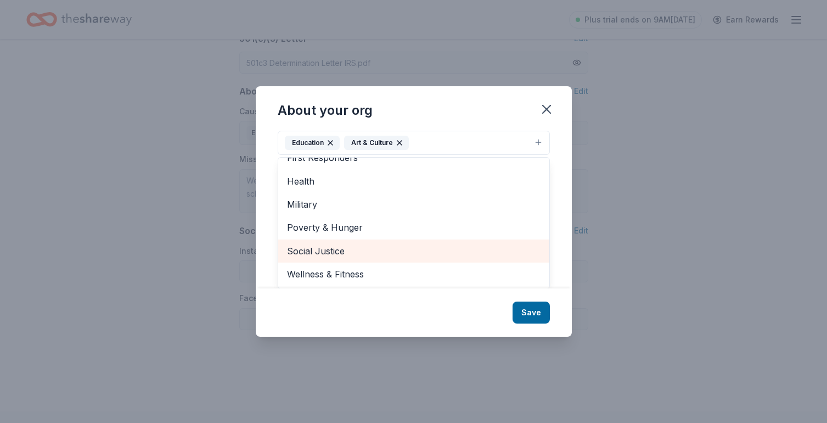
click at [345, 247] on span "Social Justice" at bounding box center [414, 251] width 254 height 14
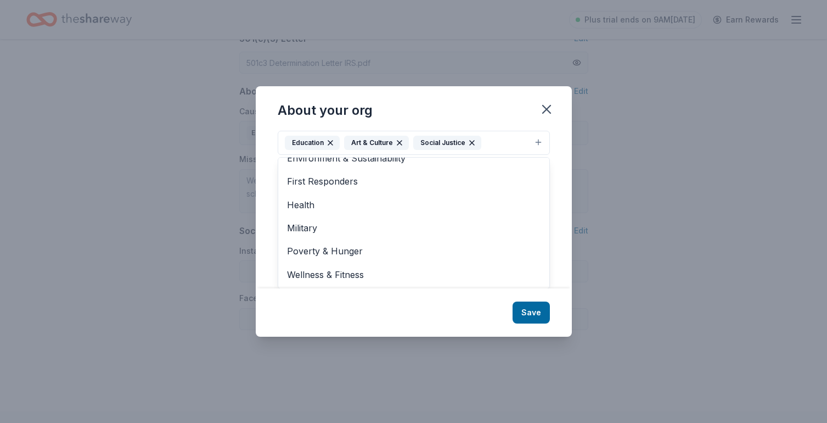
click at [533, 315] on div "About your org Cause tags Education Art & Culture Social Justice Animals Childr…" at bounding box center [414, 211] width 316 height 250
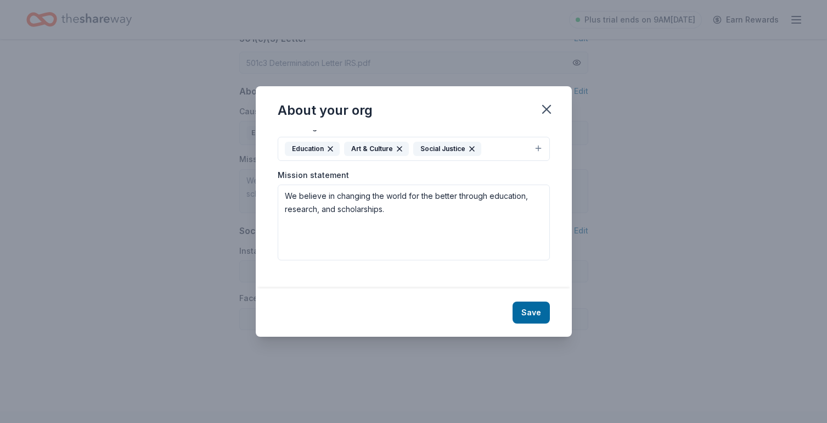
scroll to position [0, 0]
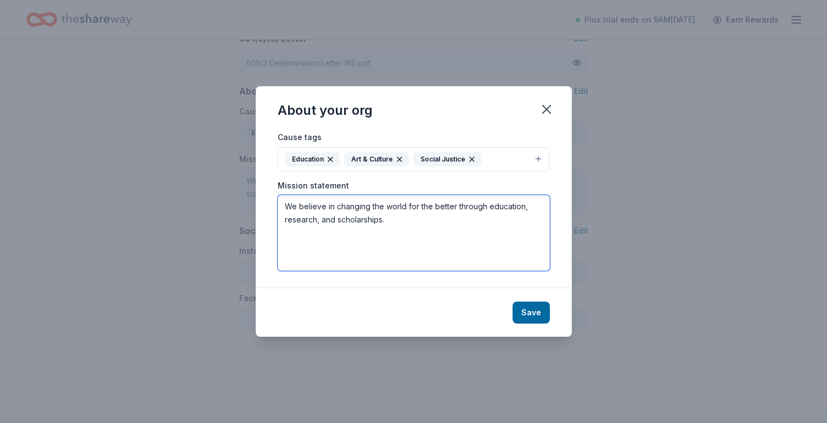
drag, startPoint x: 390, startPoint y: 214, endPoint x: 444, endPoint y: 272, distance: 79.3
click at [444, 272] on div "Cause tags Education Art & Culture Social Justice Mission statement We believe …" at bounding box center [414, 209] width 316 height 158
drag, startPoint x: 382, startPoint y: 229, endPoint x: 361, endPoint y: 145, distance: 86.2
click at [361, 145] on div "Cause tags Education Art & Culture Social Justice Mission statement We believe …" at bounding box center [414, 200] width 272 height 141
paste textarea "Established in 2004, the Institute for Education, Research, and Scholarships (I…"
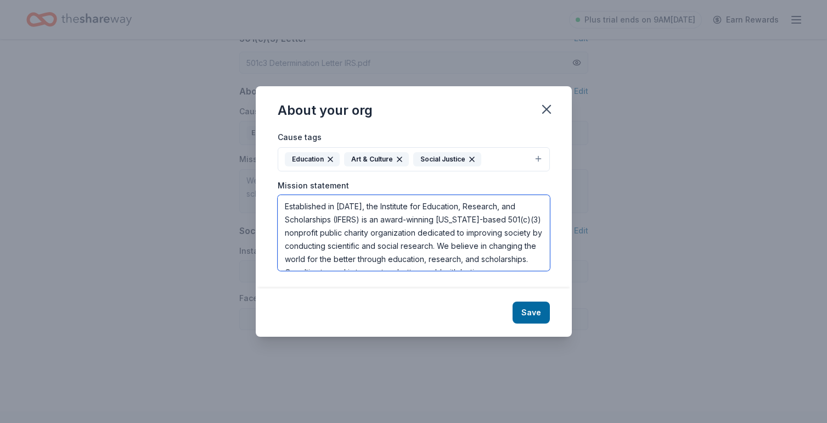
scroll to position [20, 0]
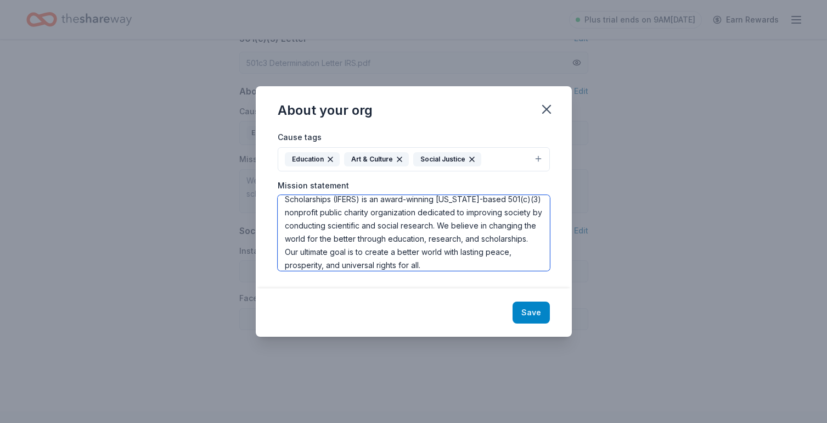
type textarea "Established in 2004, the Institute for Education, Research, and Scholarships (I…"
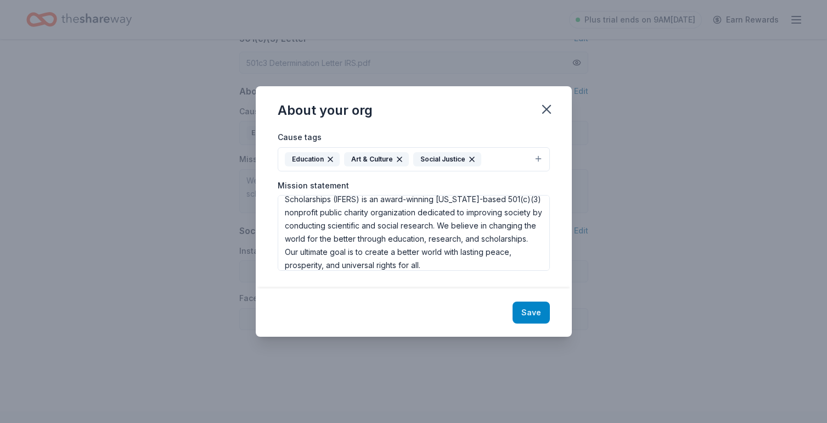
click at [530, 309] on button "Save" at bounding box center [531, 312] width 37 height 22
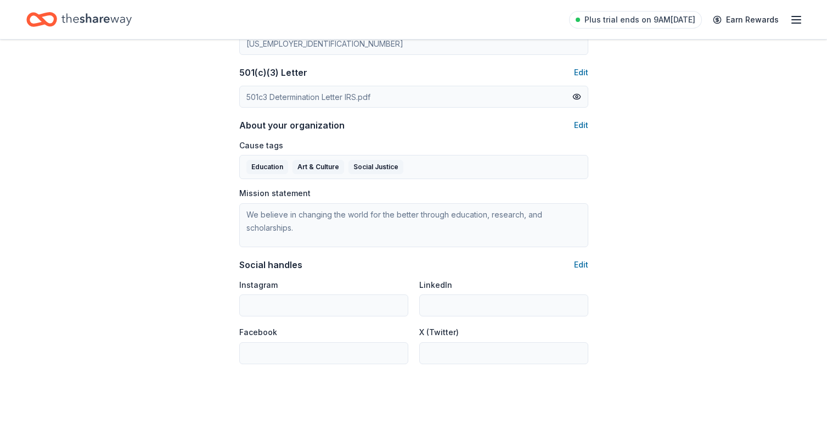
scroll to position [575, 0]
click at [579, 267] on button "Edit" at bounding box center [581, 265] width 14 height 13
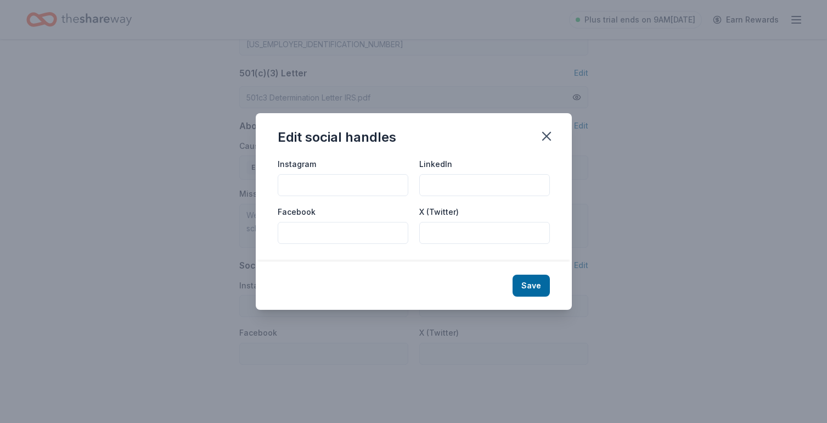
click at [340, 191] on input "Instagram" at bounding box center [343, 185] width 131 height 22
paste input "https://www.instagram.com/thevizabilityproject/?hl=en"
type input "https://www.instagram.com/thevizabilityproject/?hl=en"
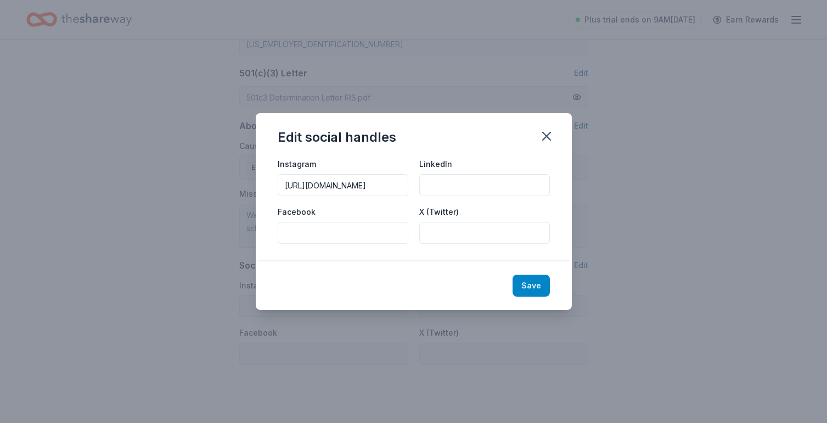
click at [535, 283] on button "Save" at bounding box center [531, 286] width 37 height 22
type input "https://www.instagram.com/thevizabilityproject/?hl=en"
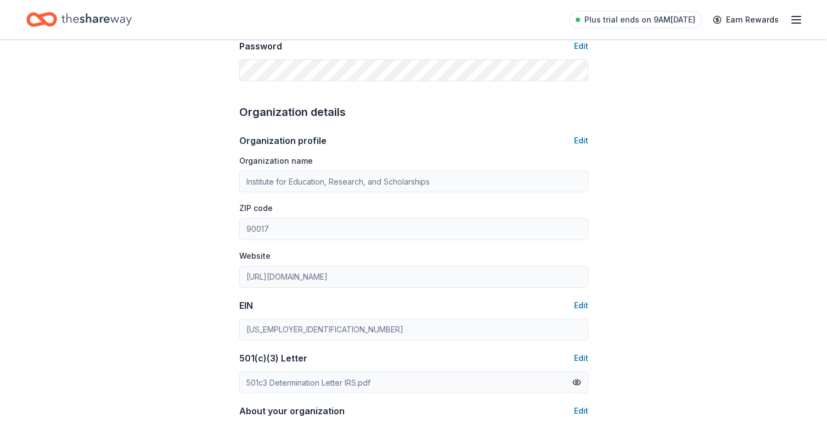
scroll to position [298, 0]
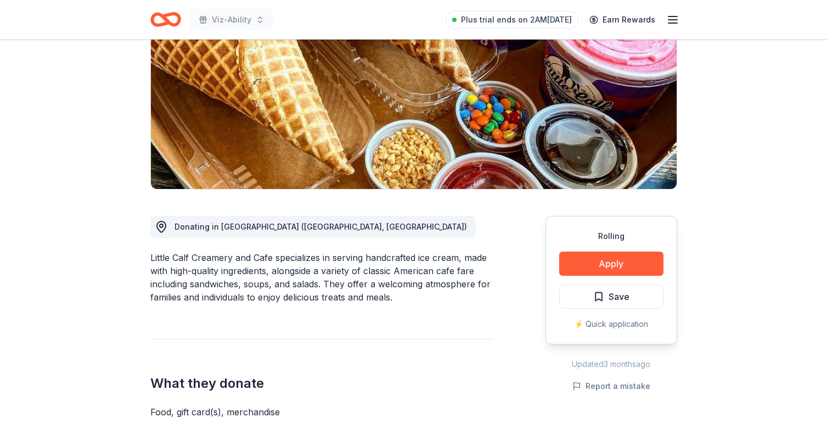
scroll to position [148, 0]
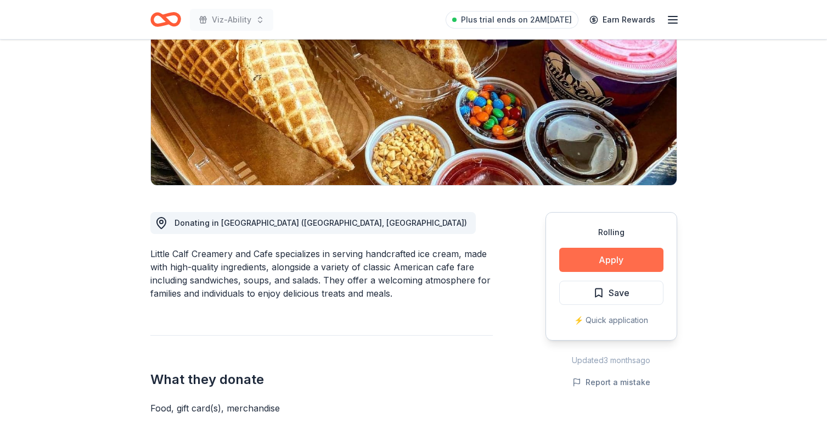
click at [617, 259] on button "Apply" at bounding box center [611, 260] width 104 height 24
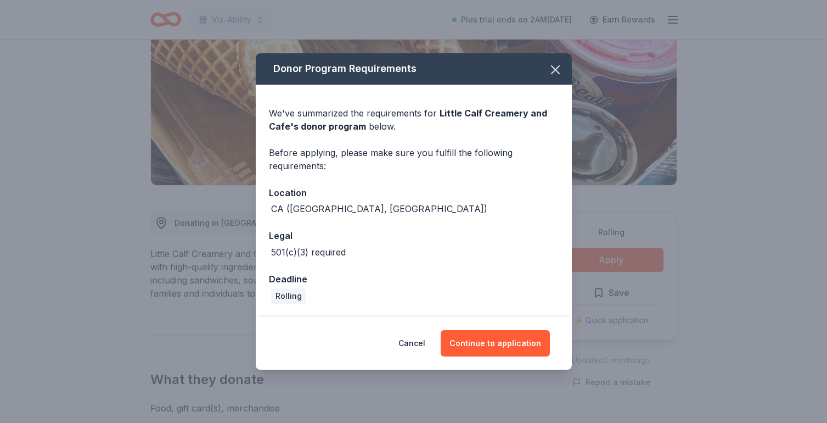
click at [510, 361] on div "Cancel Continue to application" at bounding box center [414, 343] width 316 height 53
click at [510, 350] on button "Continue to application" at bounding box center [495, 343] width 109 height 26
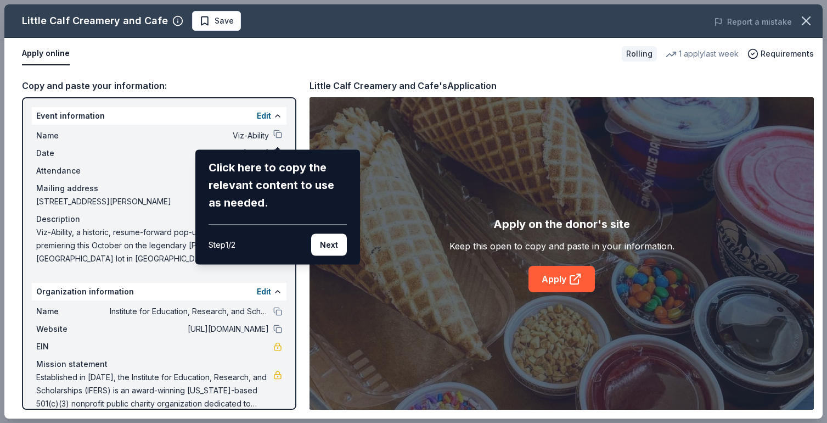
click at [231, 176] on div "Click here to copy the relevant content to use as needed." at bounding box center [278, 185] width 138 height 53
click at [327, 248] on button "Next" at bounding box center [329, 245] width 36 height 22
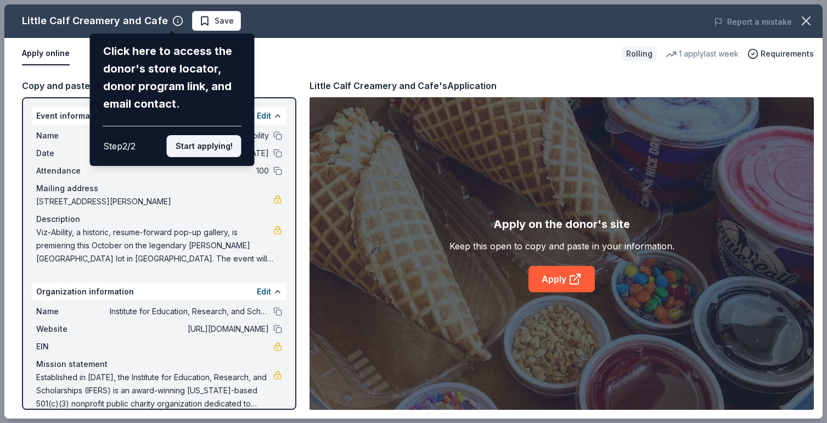
click at [237, 146] on button "Start applying!" at bounding box center [204, 146] width 75 height 22
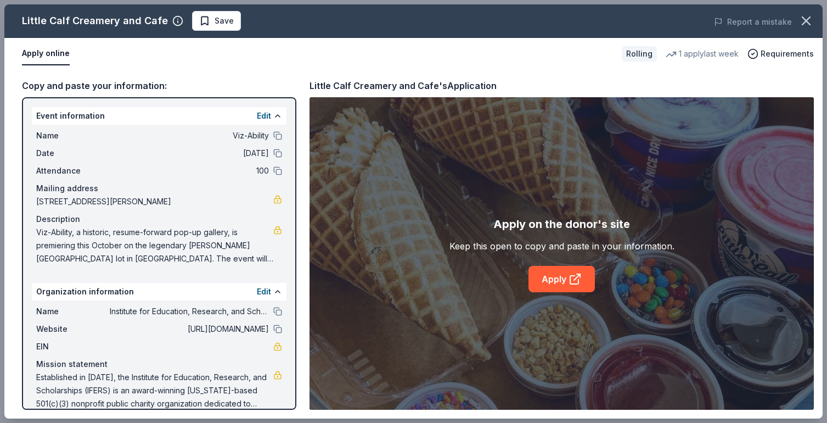
click at [165, 345] on div "EIN" at bounding box center [159, 346] width 246 height 13
click at [43, 345] on span "EIN" at bounding box center [73, 346] width 74 height 13
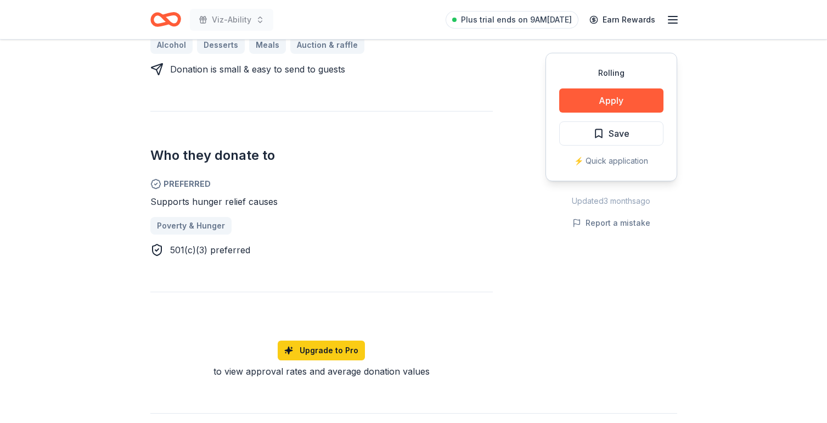
scroll to position [533, 0]
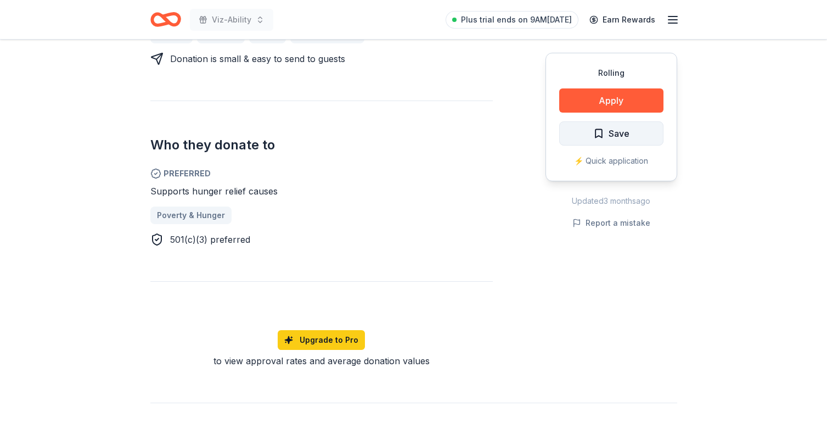
click at [625, 141] on span "Save" at bounding box center [619, 133] width 21 height 14
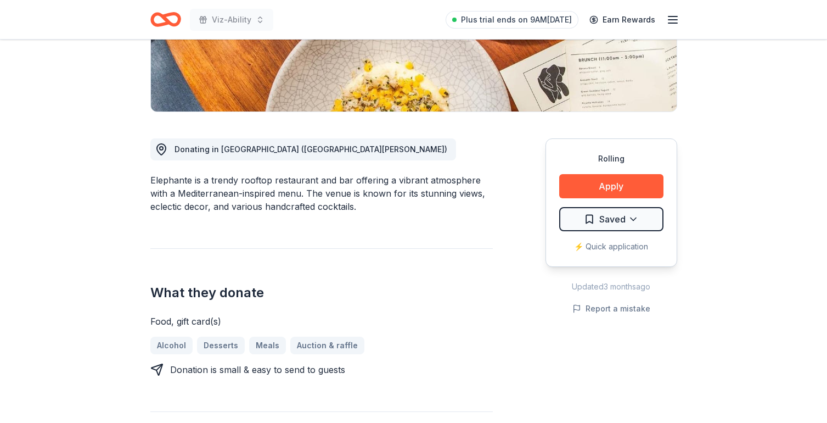
scroll to position [224, 0]
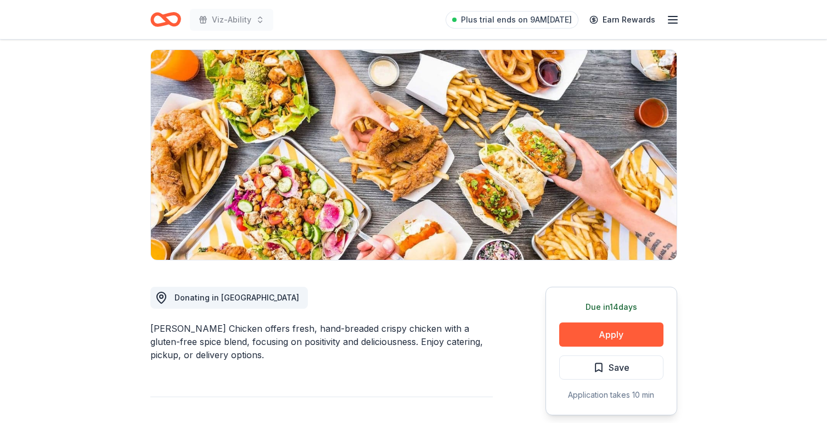
scroll to position [69, 0]
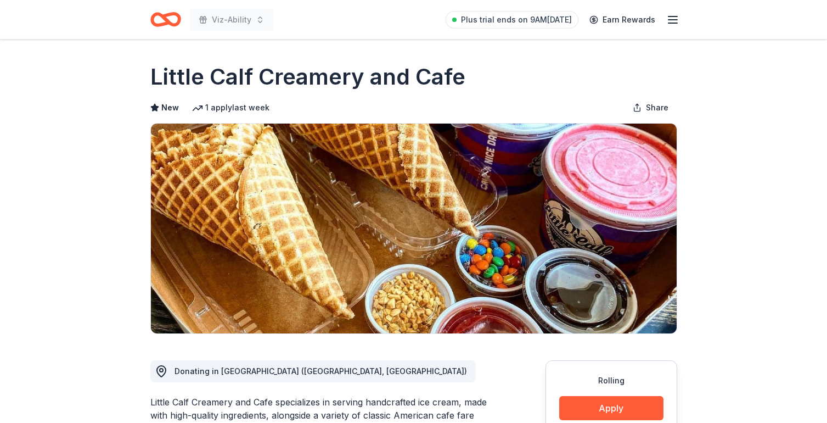
scroll to position [148, 0]
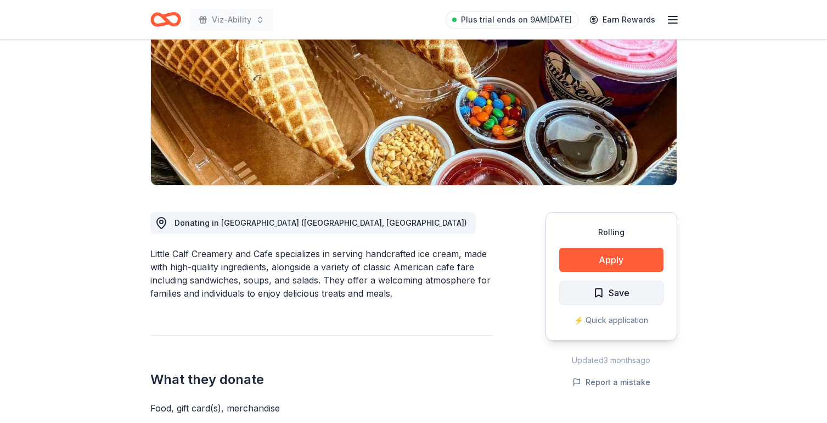
click at [619, 289] on span "Save" at bounding box center [619, 292] width 21 height 14
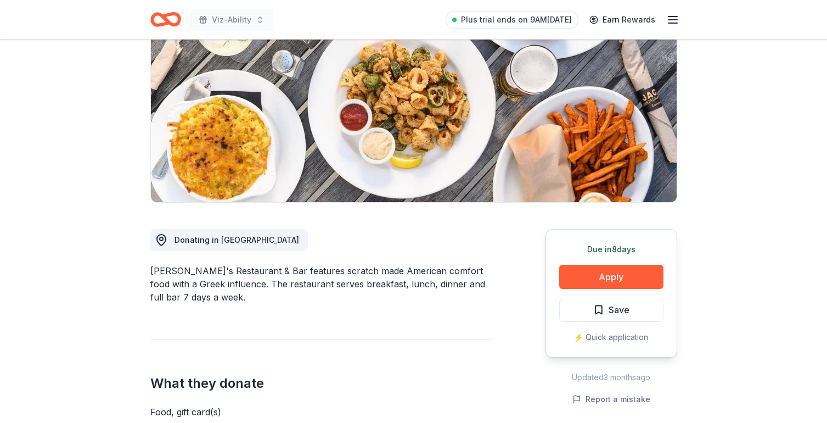
scroll to position [132, 0]
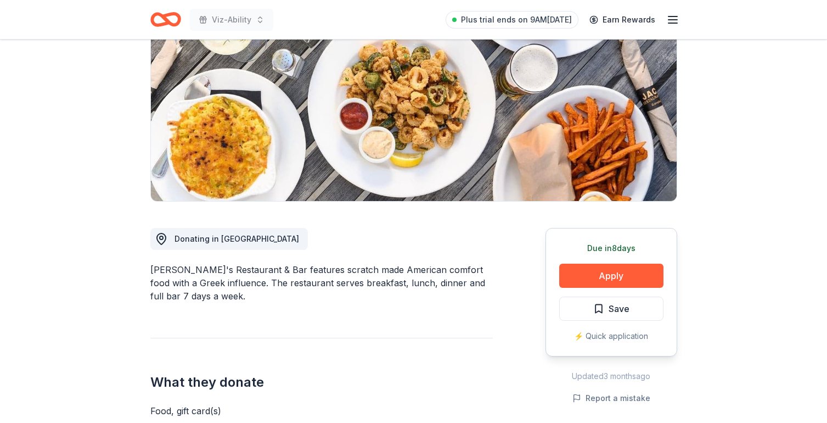
drag, startPoint x: 145, startPoint y: 268, endPoint x: 261, endPoint y: 268, distance: 115.8
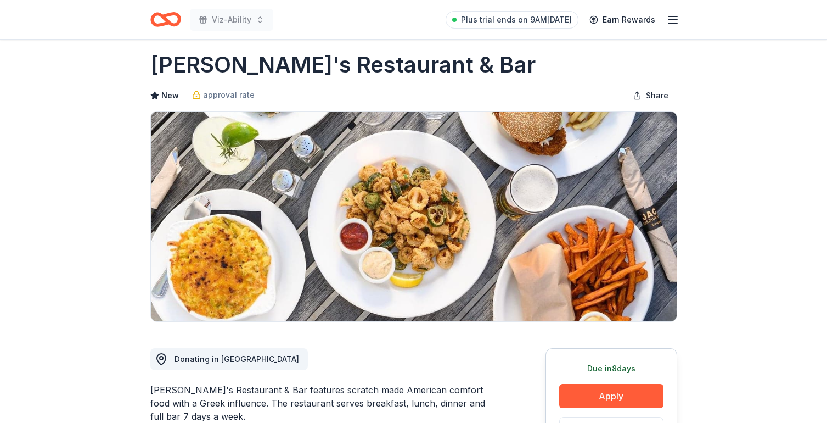
scroll to position [0, 0]
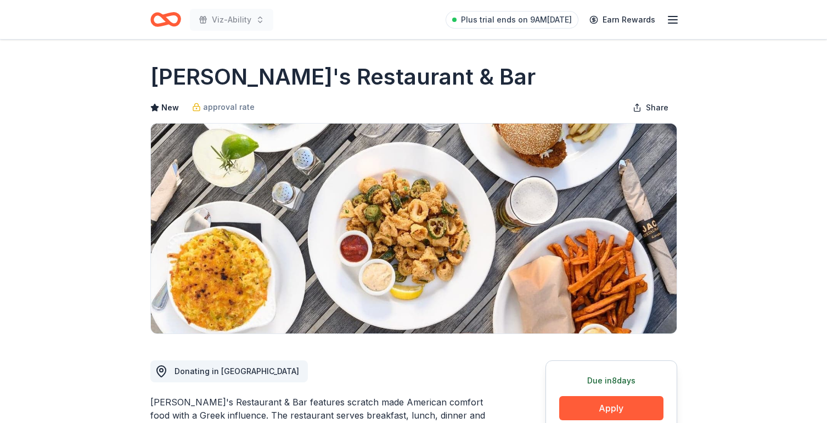
drag, startPoint x: 149, startPoint y: 71, endPoint x: 392, endPoint y: 78, distance: 242.8
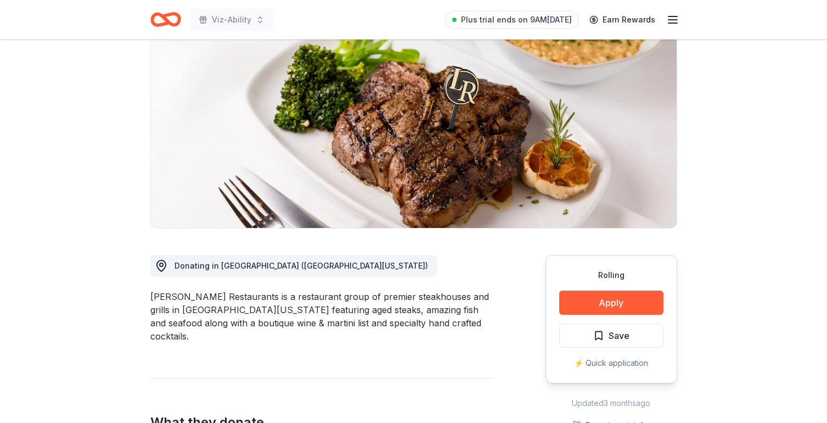
scroll to position [113, 0]
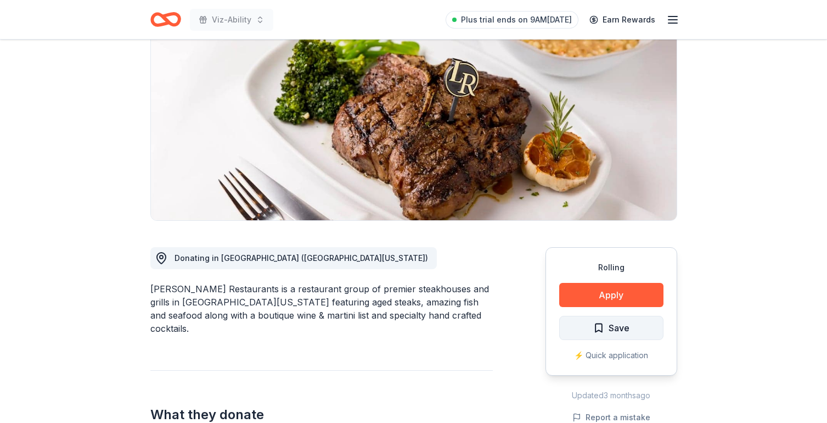
click at [604, 332] on span "Save" at bounding box center [612, 328] width 36 height 14
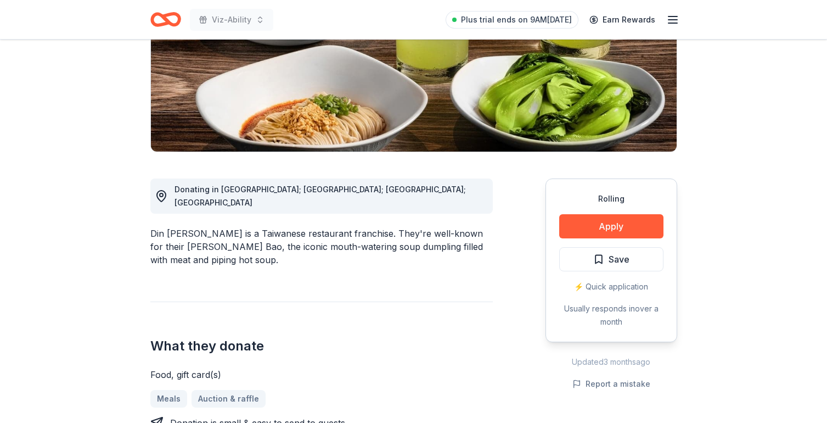
scroll to position [181, 0]
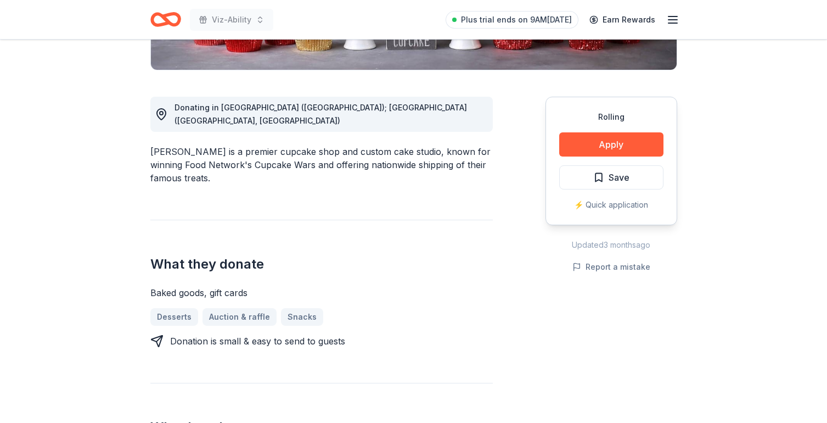
scroll to position [276, 0]
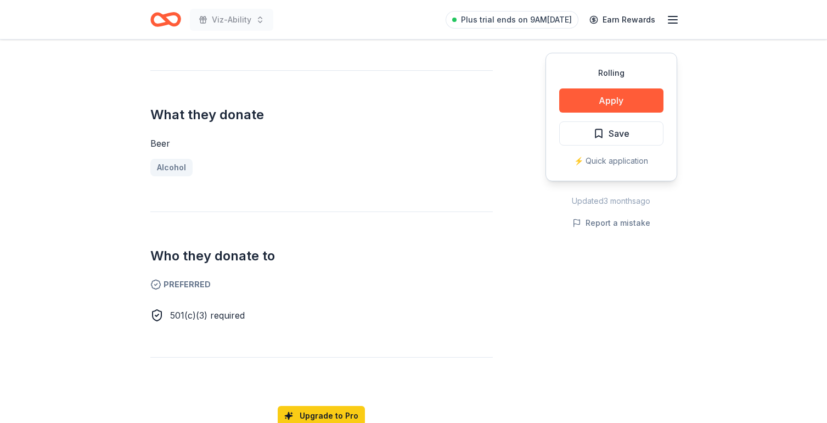
scroll to position [402, 0]
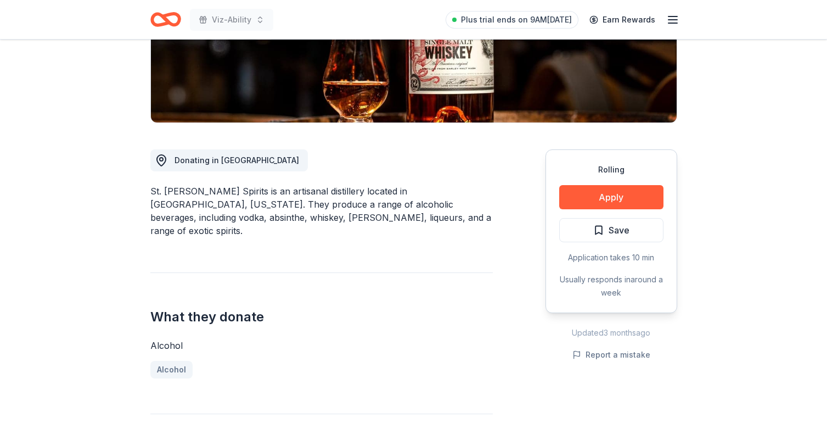
scroll to position [214, 0]
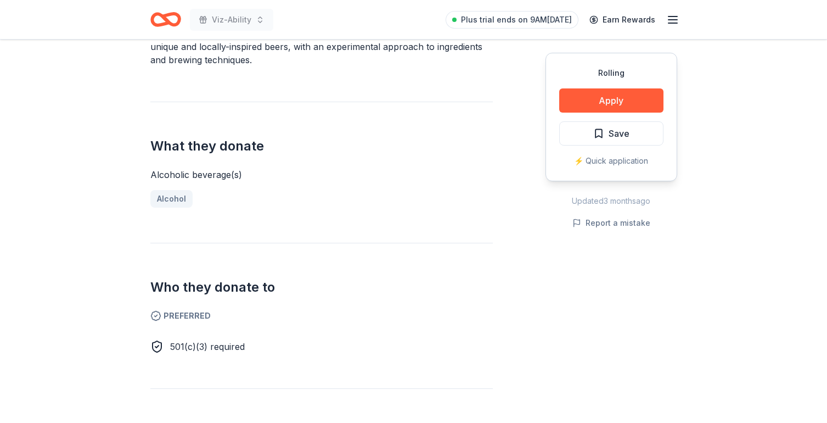
scroll to position [369, 0]
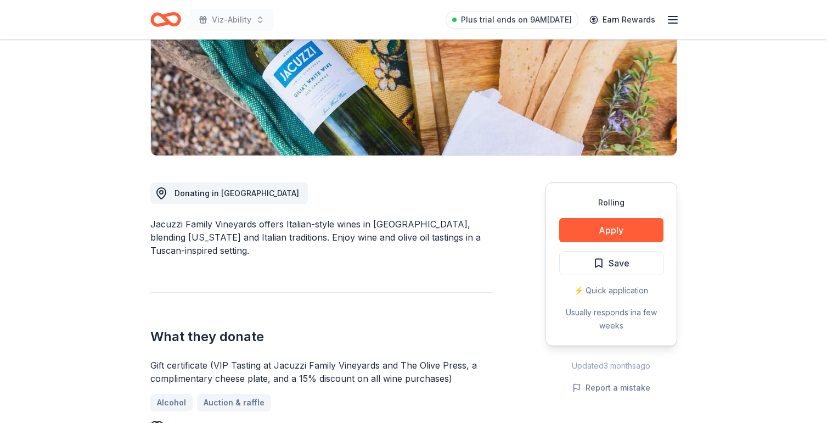
scroll to position [181, 0]
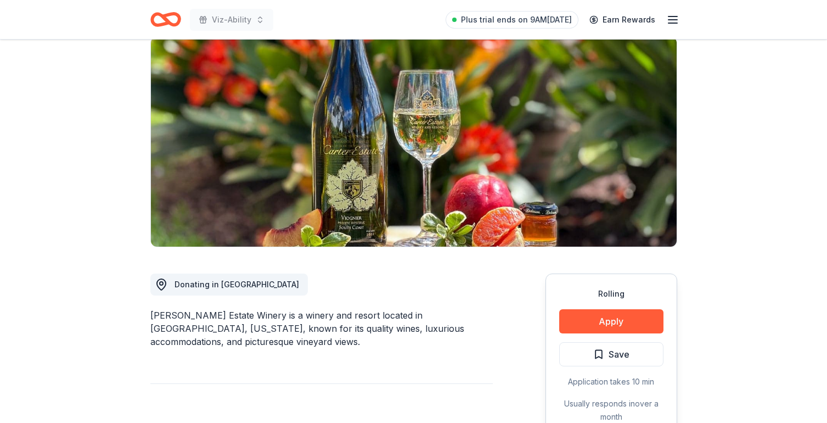
scroll to position [88, 0]
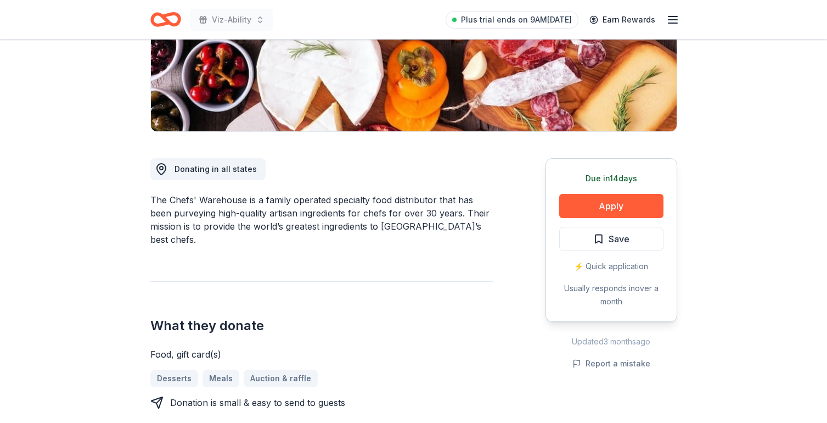
scroll to position [211, 0]
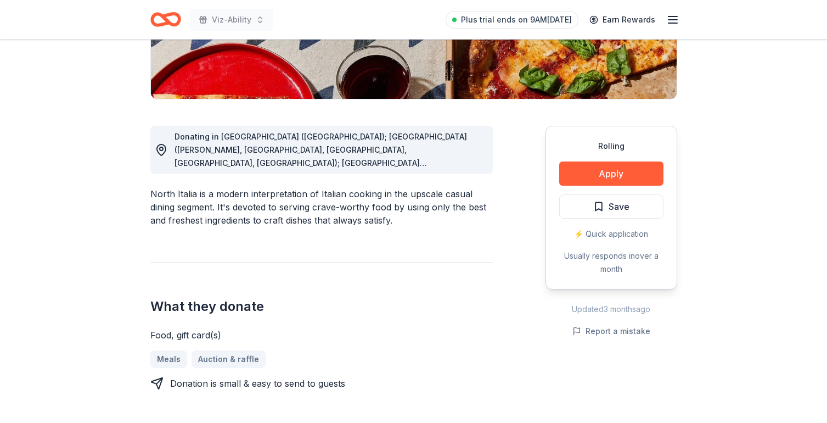
scroll to position [250, 0]
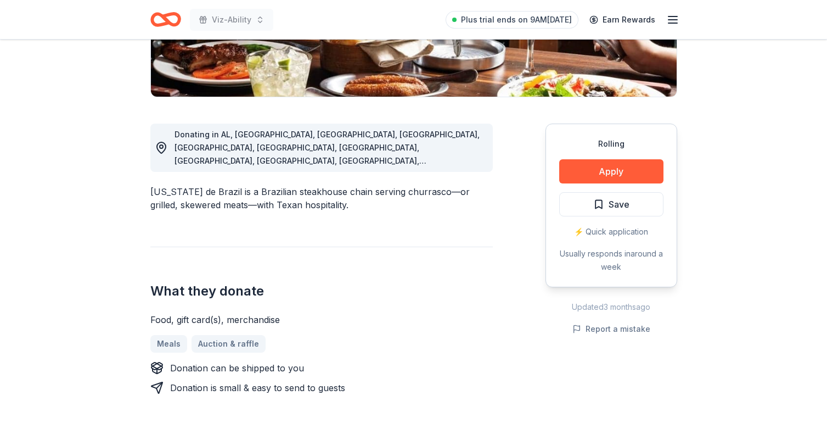
scroll to position [249, 0]
